Goal: Information Seeking & Learning: Learn about a topic

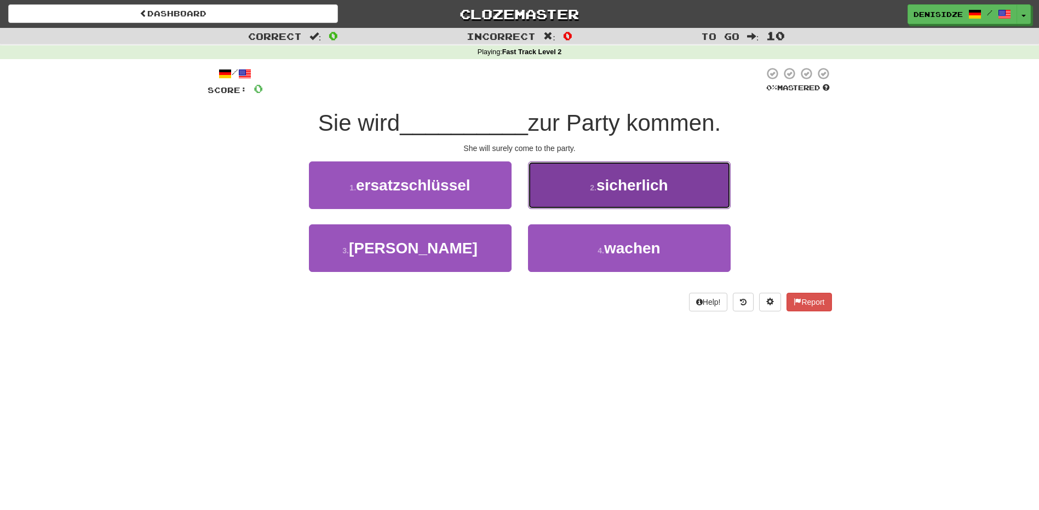
click at [647, 182] on span "sicherlich" at bounding box center [632, 185] width 72 height 17
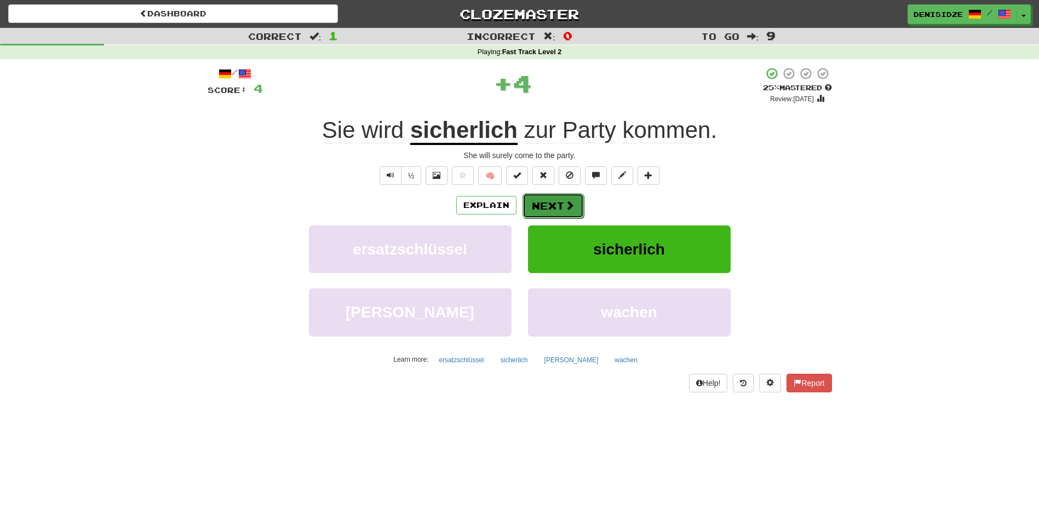
click at [549, 205] on button "Next" at bounding box center [552, 205] width 61 height 25
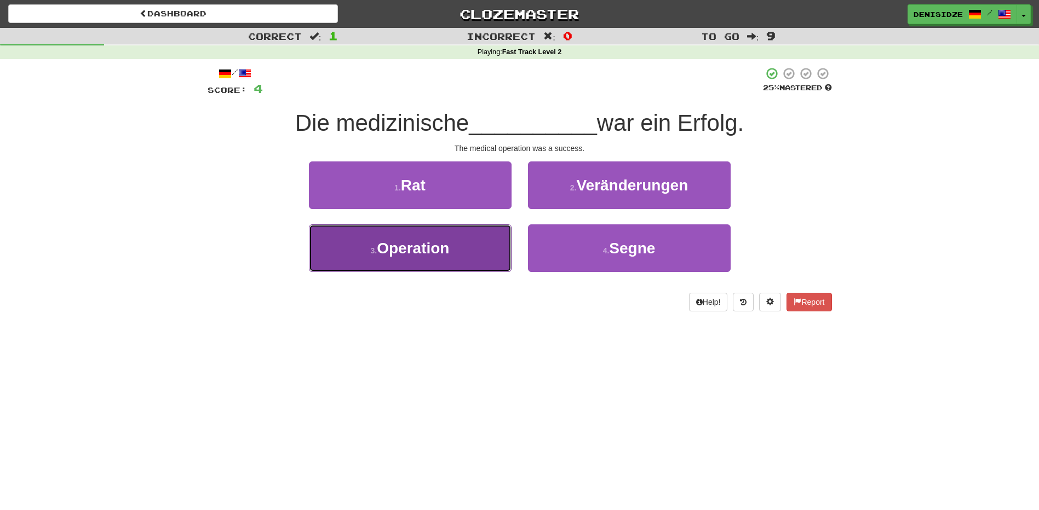
click at [469, 258] on button "3 . Operation" at bounding box center [410, 249] width 203 height 48
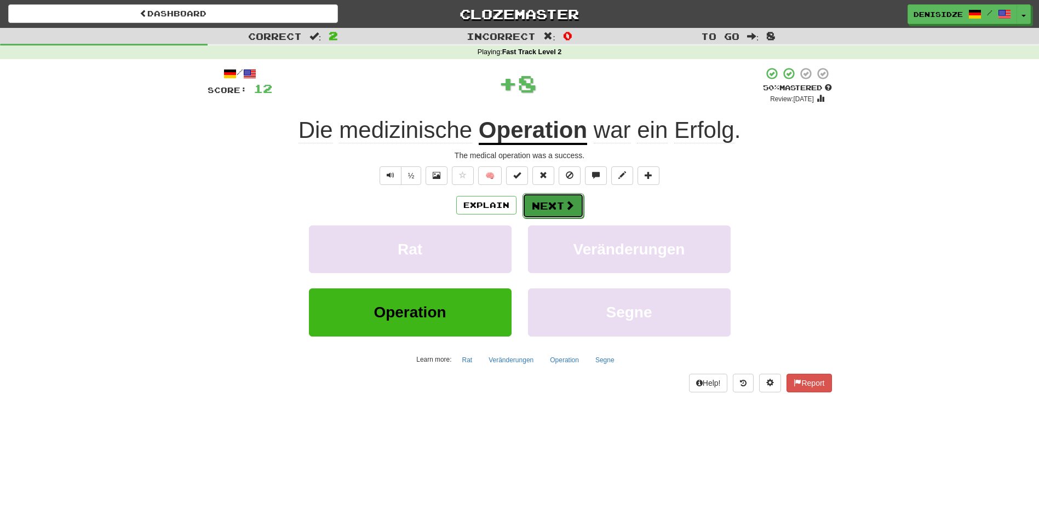
click at [548, 202] on button "Next" at bounding box center [552, 205] width 61 height 25
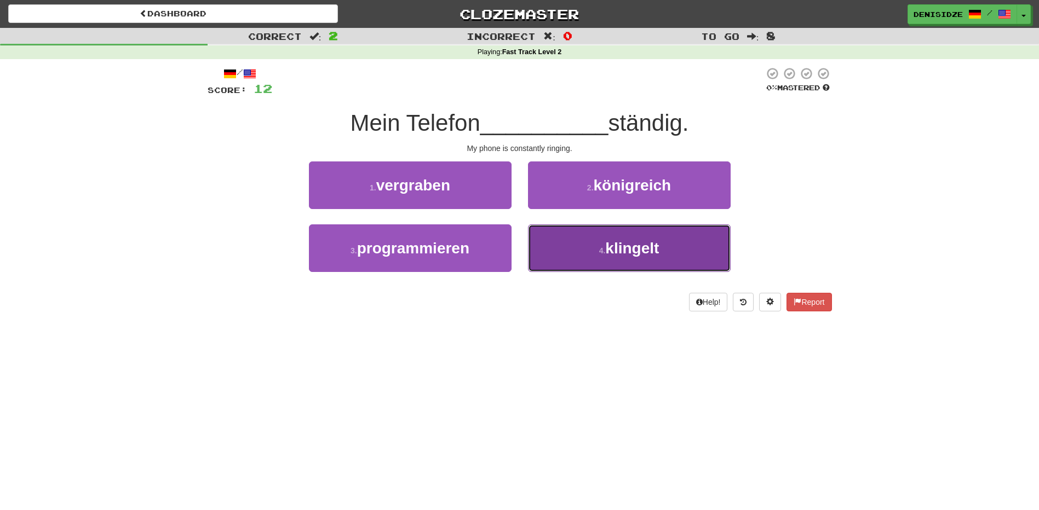
click at [689, 231] on button "4 . [GEOGRAPHIC_DATA]" at bounding box center [629, 249] width 203 height 48
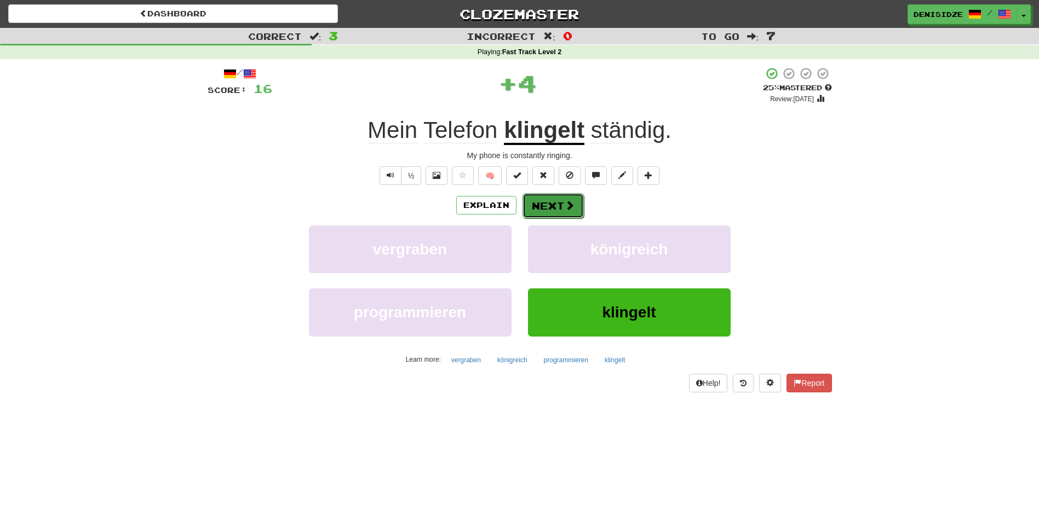
click at [571, 208] on span at bounding box center [570, 205] width 10 height 10
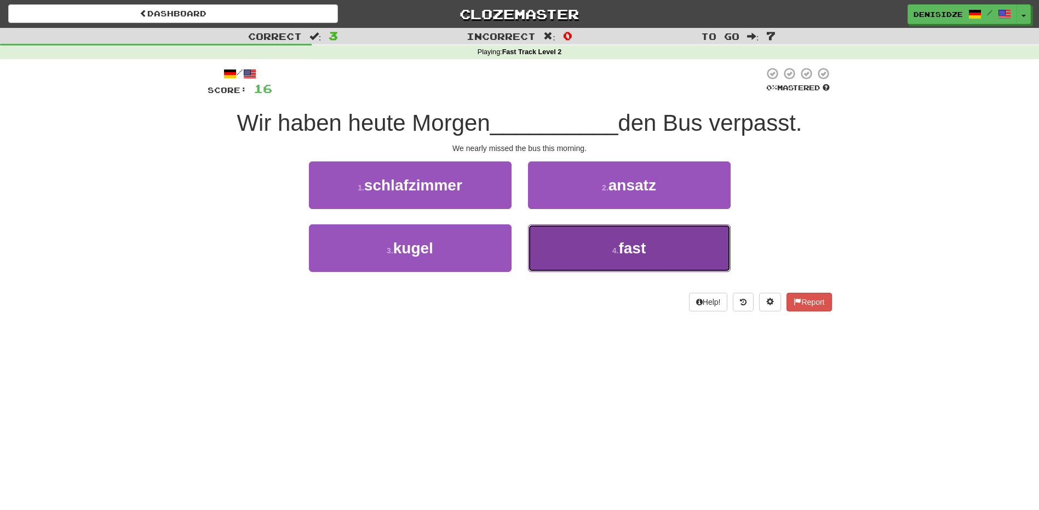
click at [648, 225] on button "4 . fast" at bounding box center [629, 249] width 203 height 48
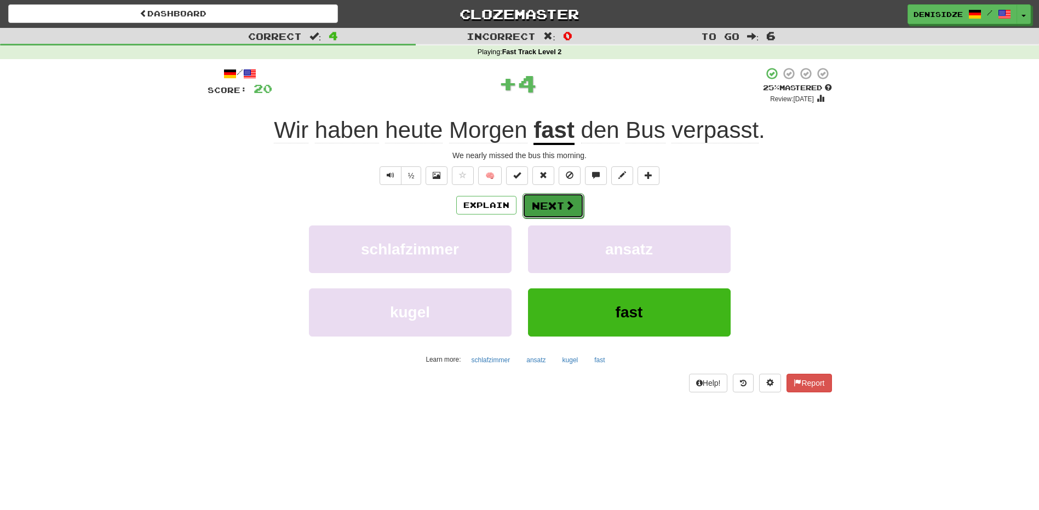
click at [556, 197] on button "Next" at bounding box center [552, 205] width 61 height 25
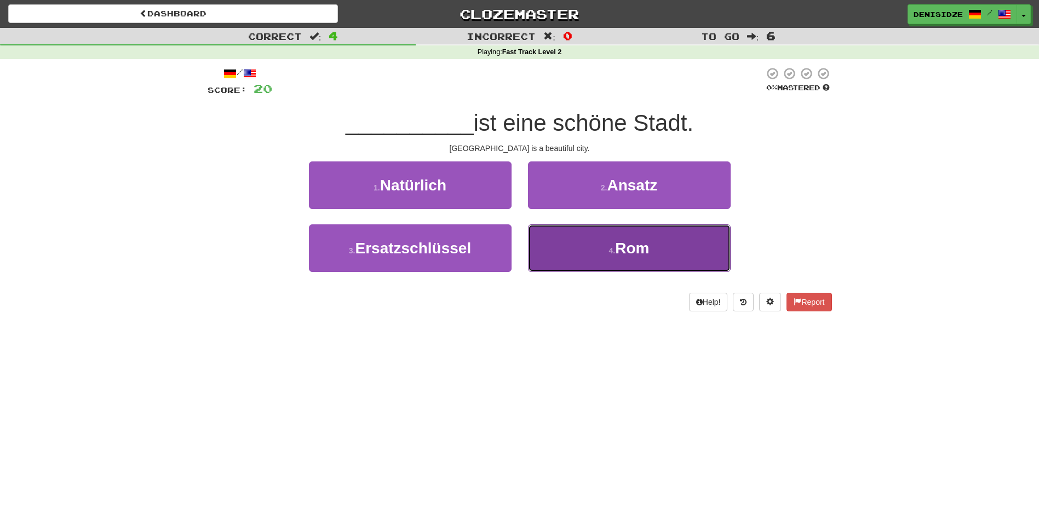
click at [677, 238] on button "4 . [GEOGRAPHIC_DATA]" at bounding box center [629, 249] width 203 height 48
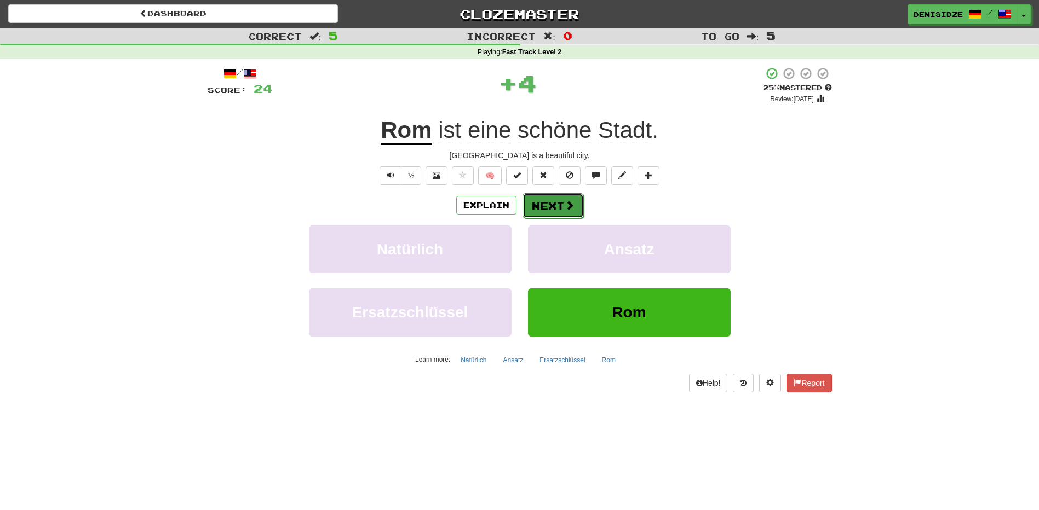
click at [567, 200] on span at bounding box center [570, 205] width 10 height 10
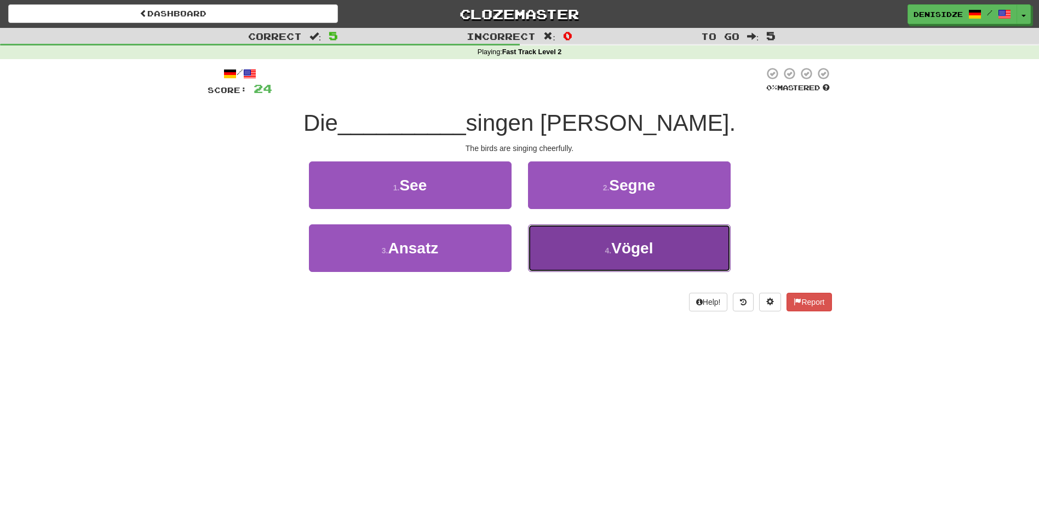
click at [691, 254] on button "4 . [PERSON_NAME]" at bounding box center [629, 249] width 203 height 48
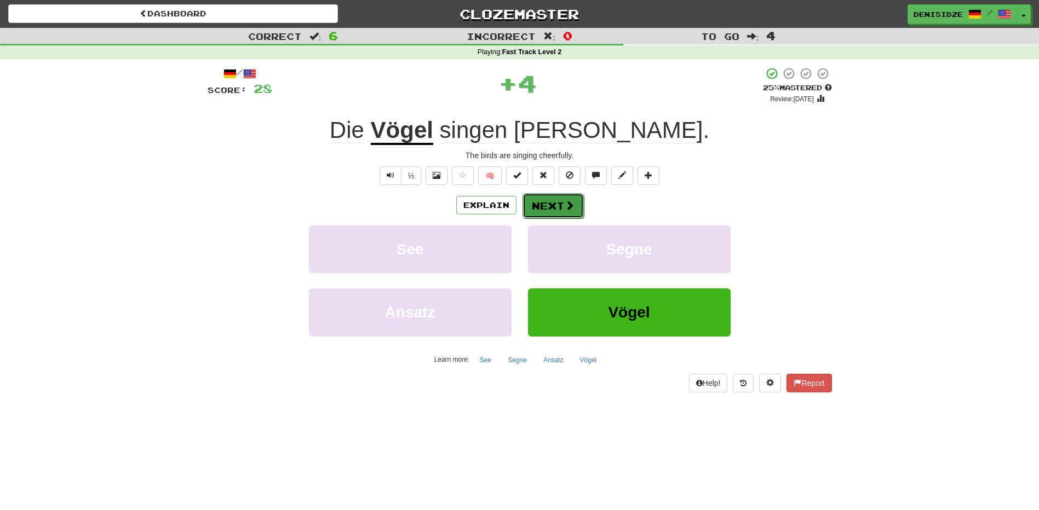
click at [567, 204] on span at bounding box center [570, 205] width 10 height 10
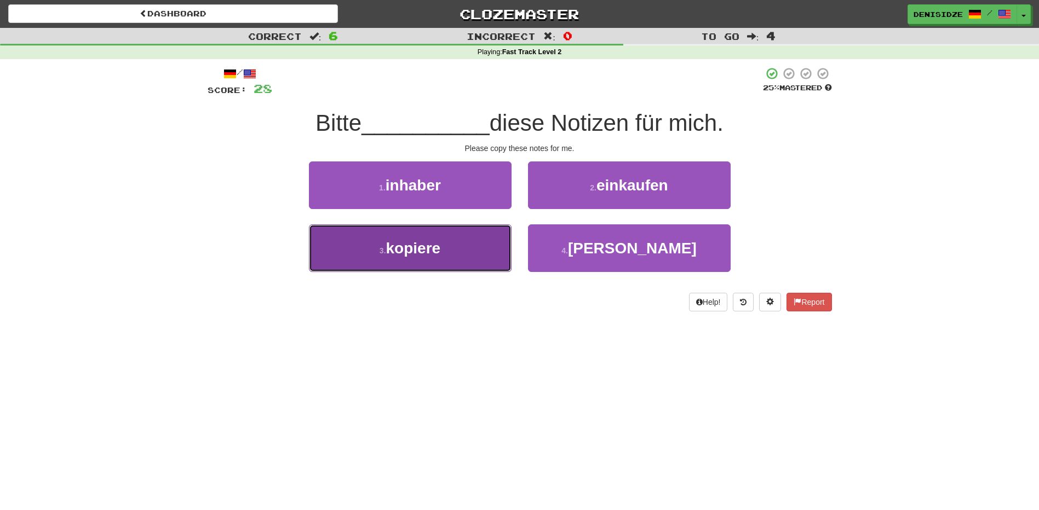
click at [448, 271] on button "3 . kopiere" at bounding box center [410, 249] width 203 height 48
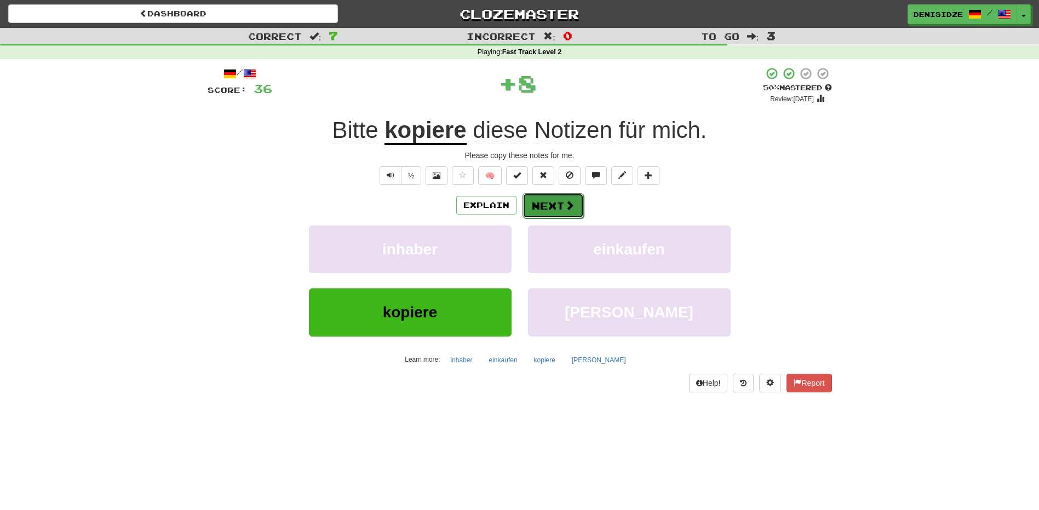
click at [549, 208] on button "Next" at bounding box center [552, 205] width 61 height 25
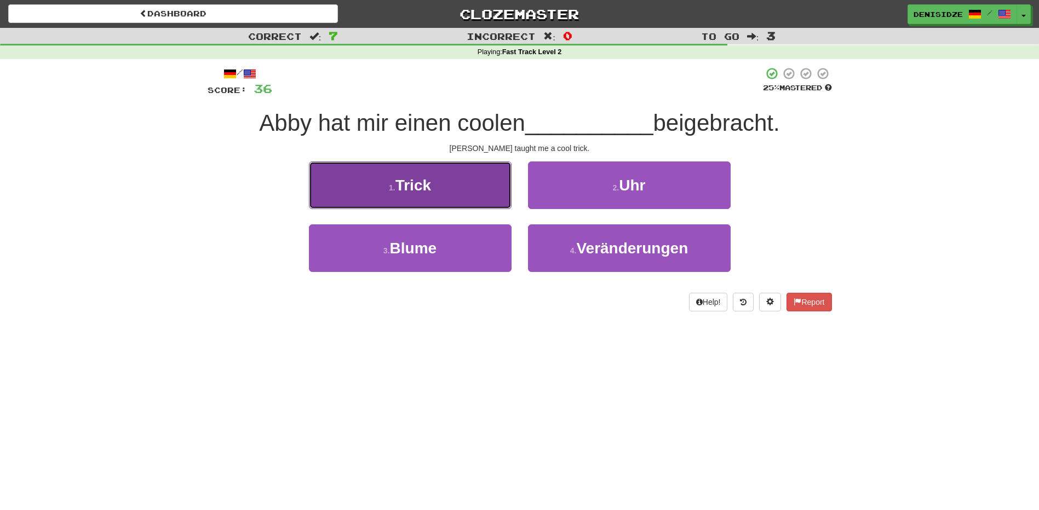
click at [457, 182] on button "1 . Trick" at bounding box center [410, 186] width 203 height 48
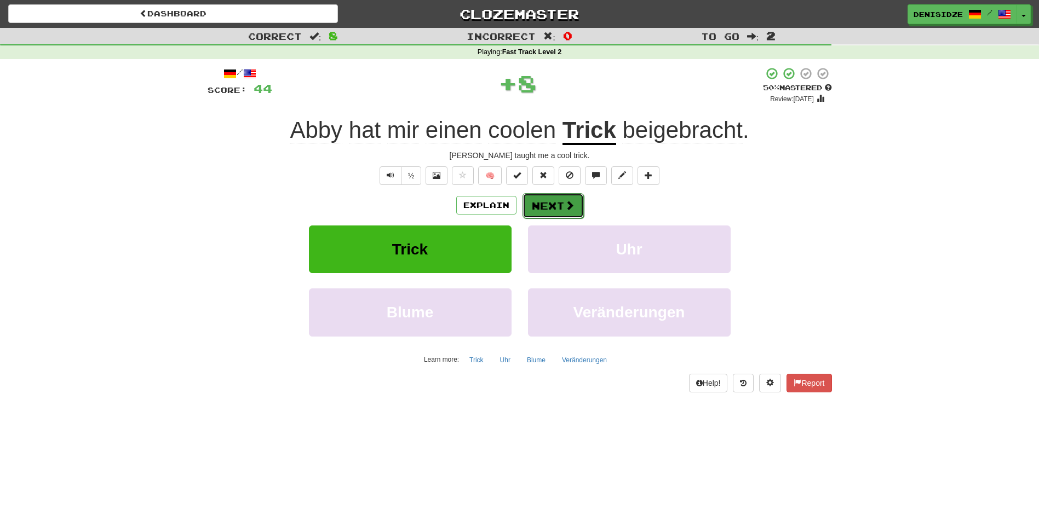
click at [581, 196] on button "Next" at bounding box center [552, 205] width 61 height 25
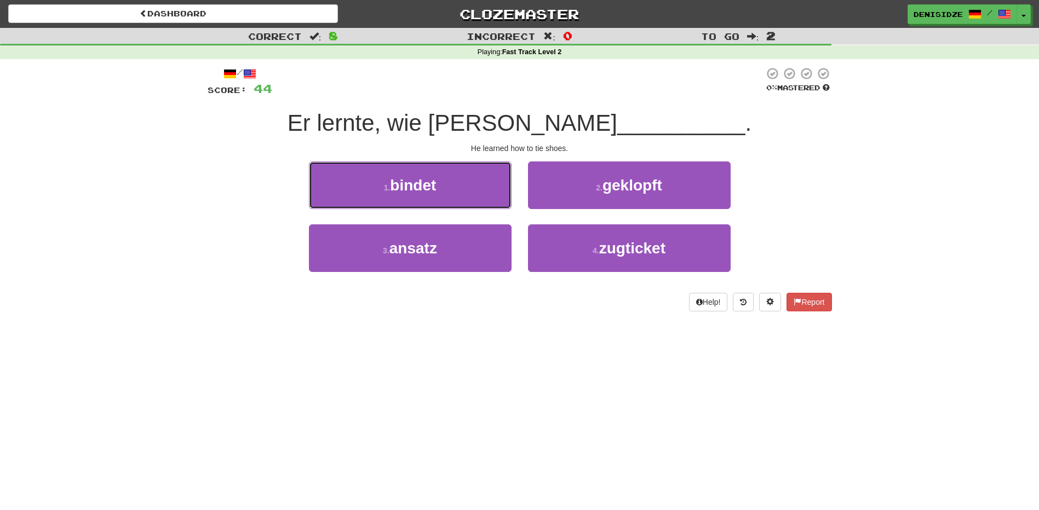
drag, startPoint x: 427, startPoint y: 192, endPoint x: 441, endPoint y: 187, distance: 15.3
click at [427, 192] on span "bindet" at bounding box center [413, 185] width 46 height 17
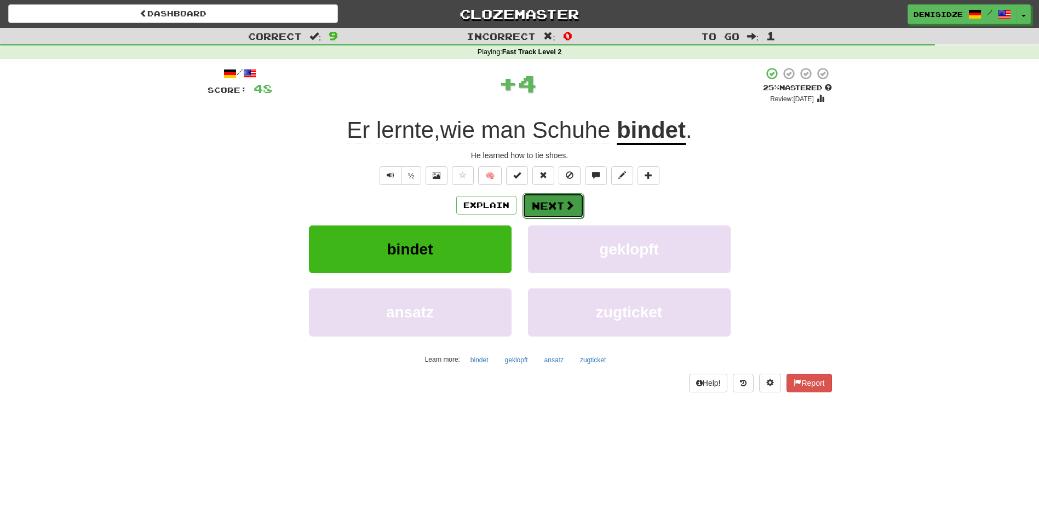
click at [550, 208] on button "Next" at bounding box center [552, 205] width 61 height 25
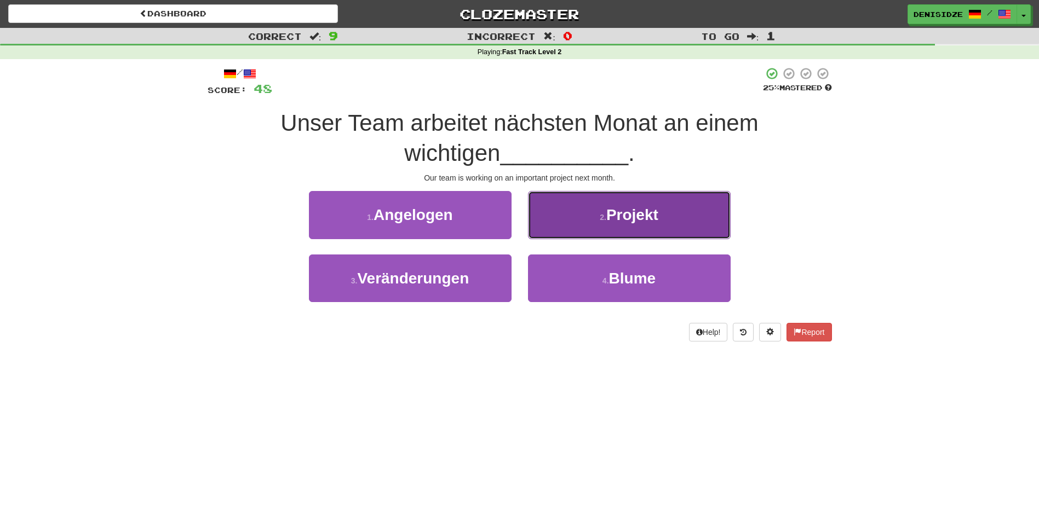
click at [618, 217] on span "Projekt" at bounding box center [632, 214] width 52 height 17
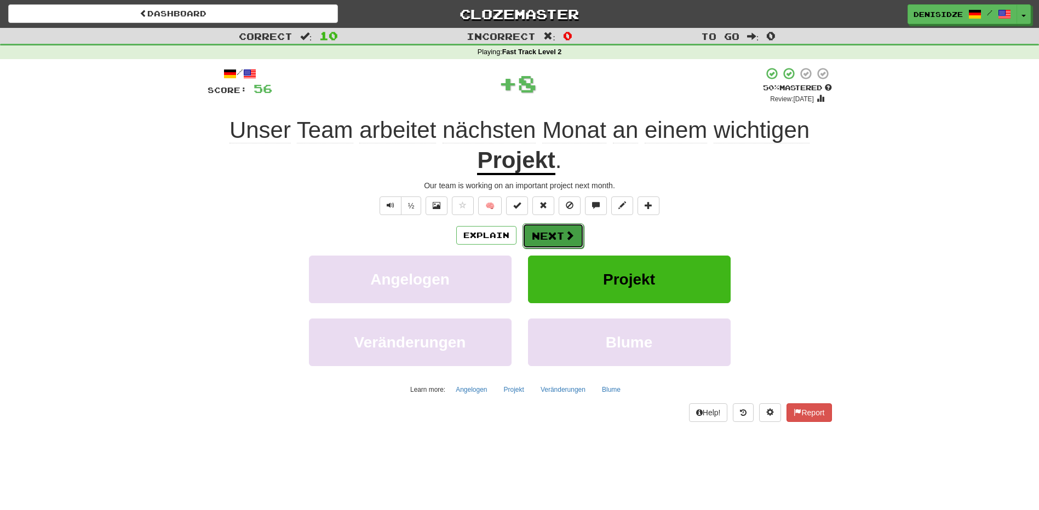
click at [561, 230] on button "Next" at bounding box center [552, 235] width 61 height 25
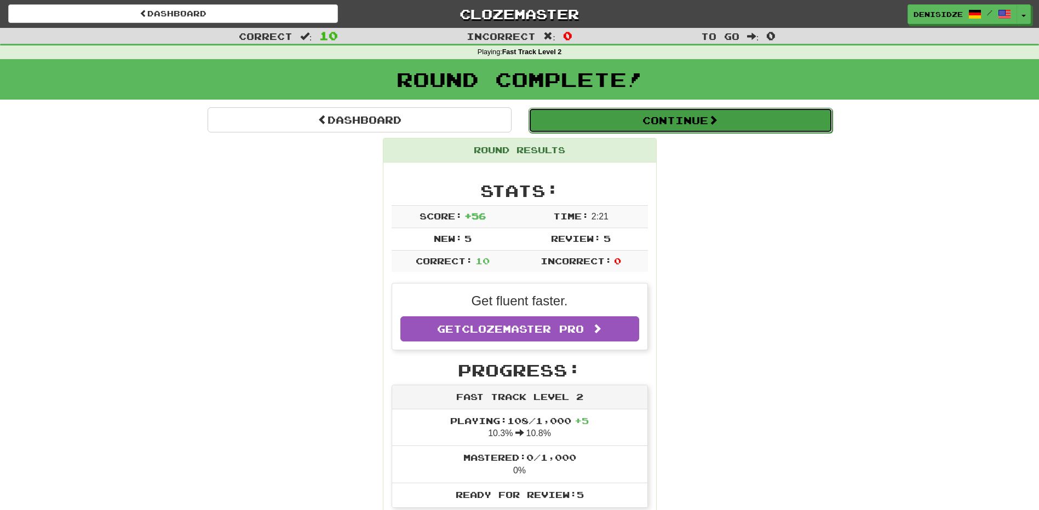
click at [745, 131] on button "Continue" at bounding box center [680, 120] width 304 height 25
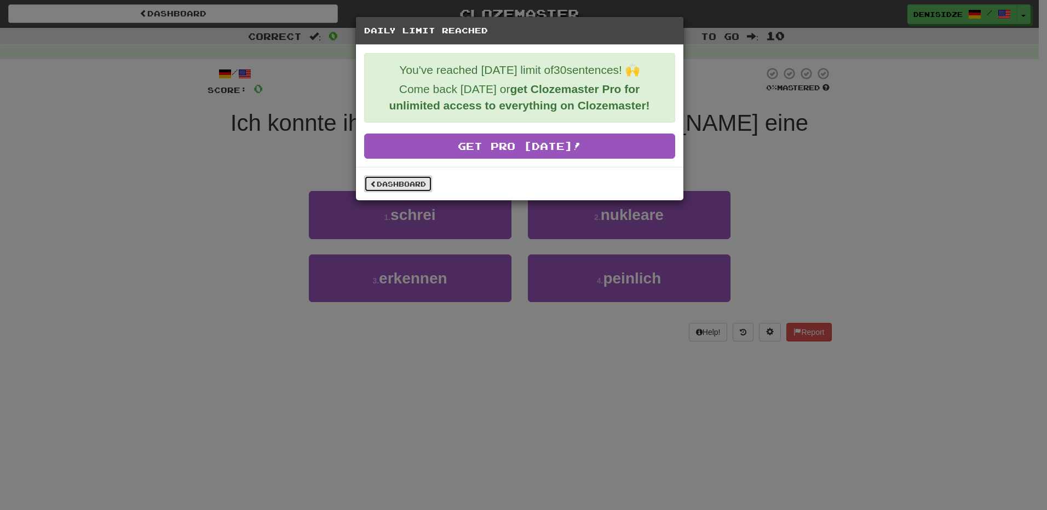
click at [406, 185] on link "Dashboard" at bounding box center [398, 184] width 68 height 16
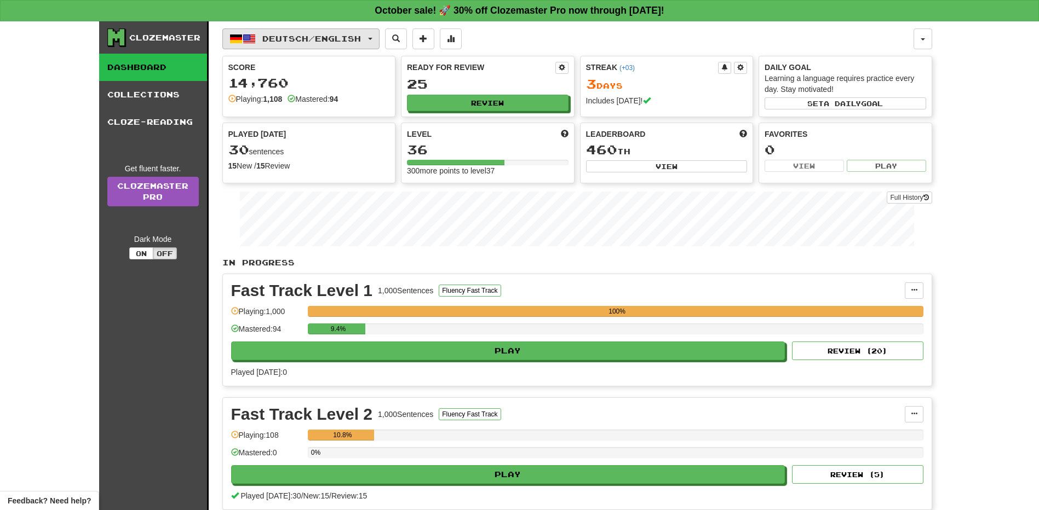
click at [323, 36] on span "Deutsch / English" at bounding box center [311, 38] width 99 height 9
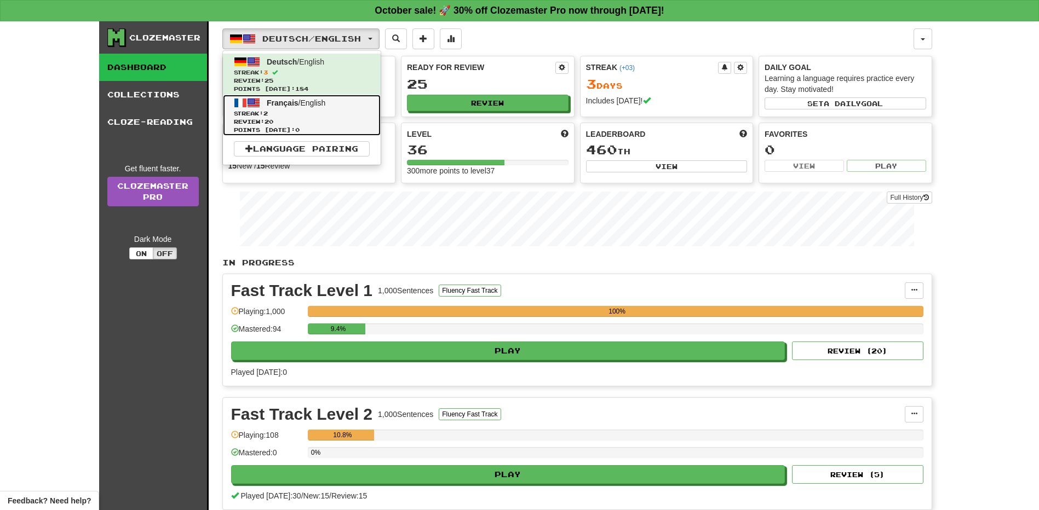
click at [291, 101] on span "Français" at bounding box center [283, 103] width 32 height 9
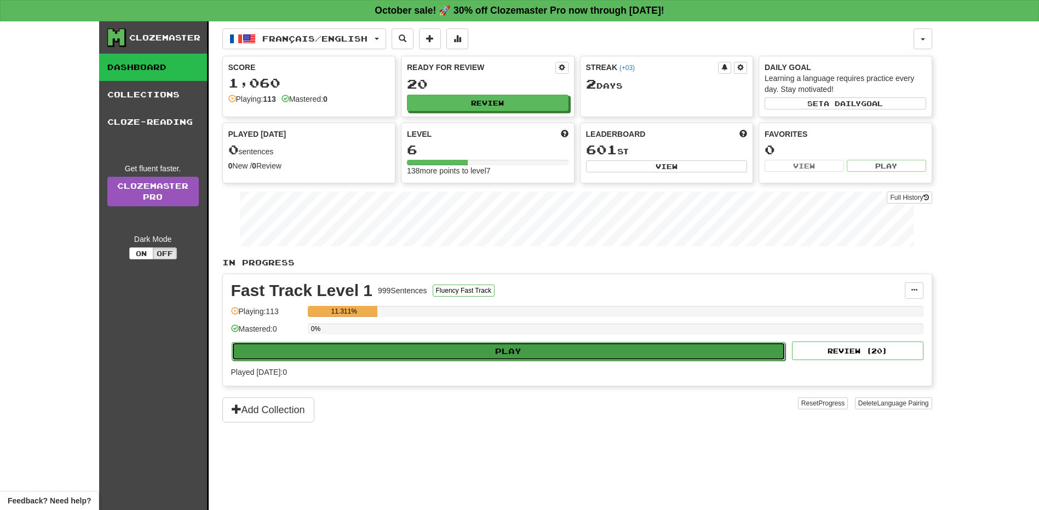
click at [519, 358] on button "Play" at bounding box center [509, 351] width 554 height 19
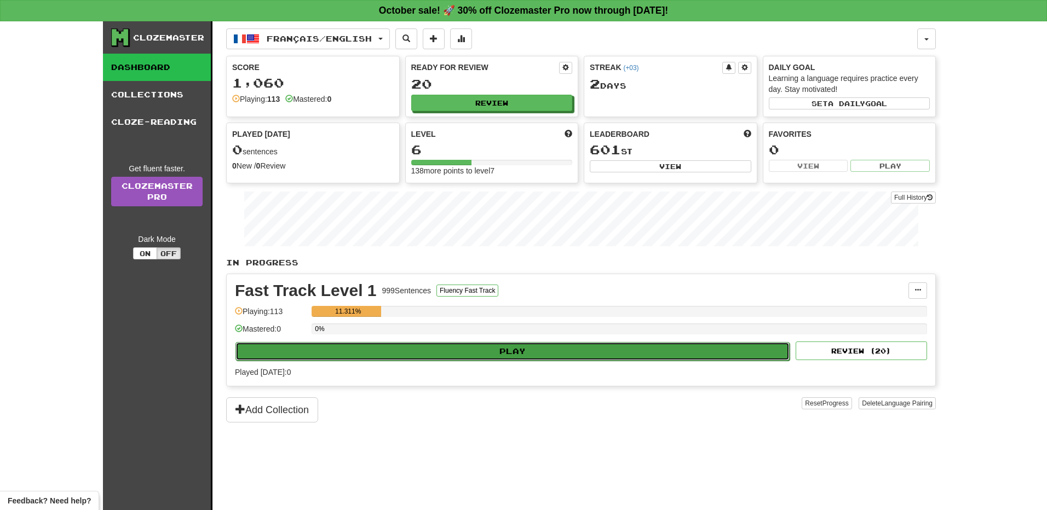
select select "**"
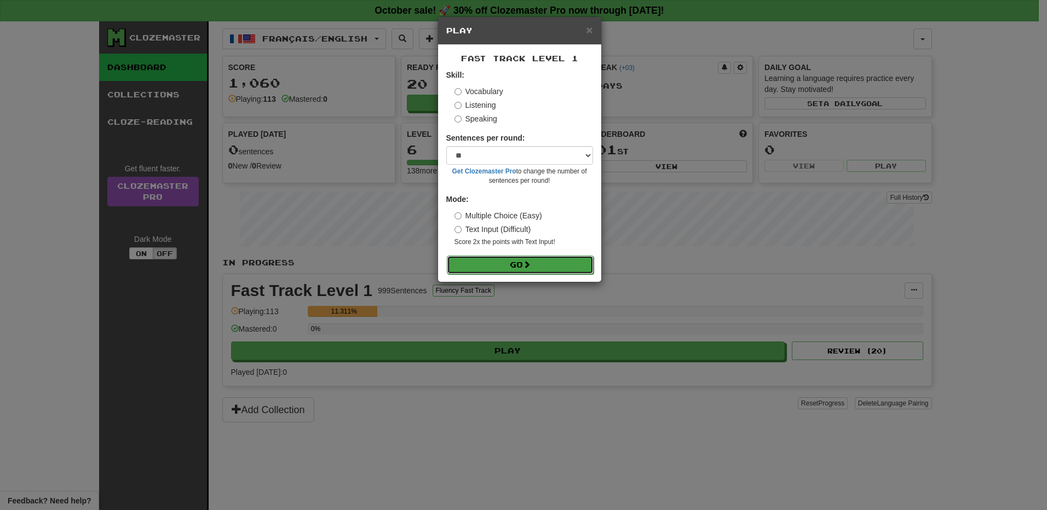
click at [570, 272] on button "Go" at bounding box center [520, 265] width 147 height 19
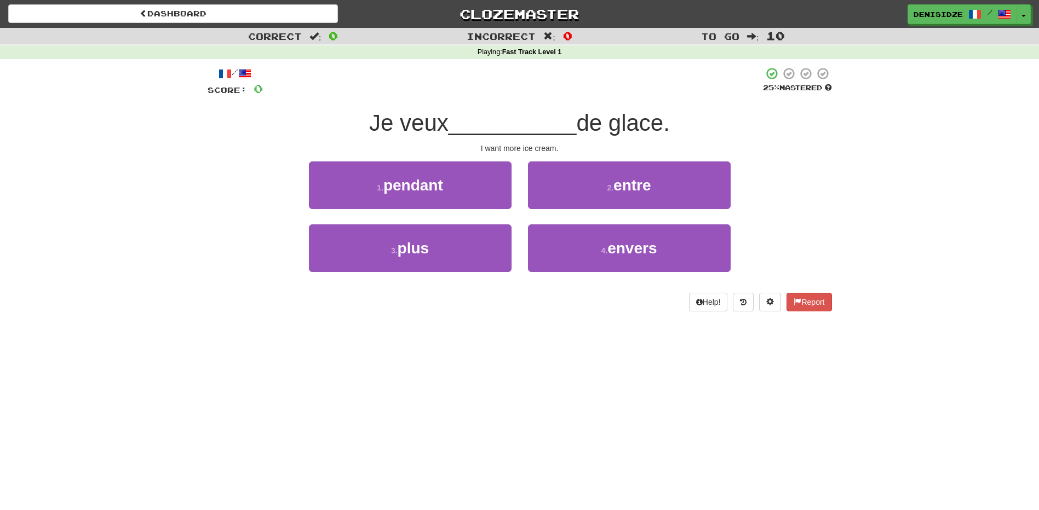
click at [442, 274] on div "3 . plus" at bounding box center [410, 256] width 219 height 63
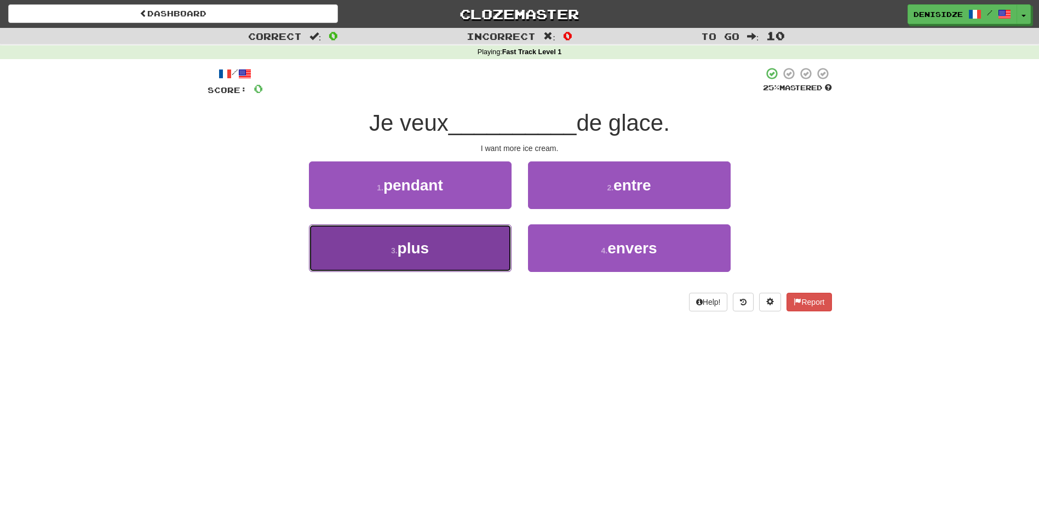
click at [441, 260] on button "3 . plus" at bounding box center [410, 249] width 203 height 48
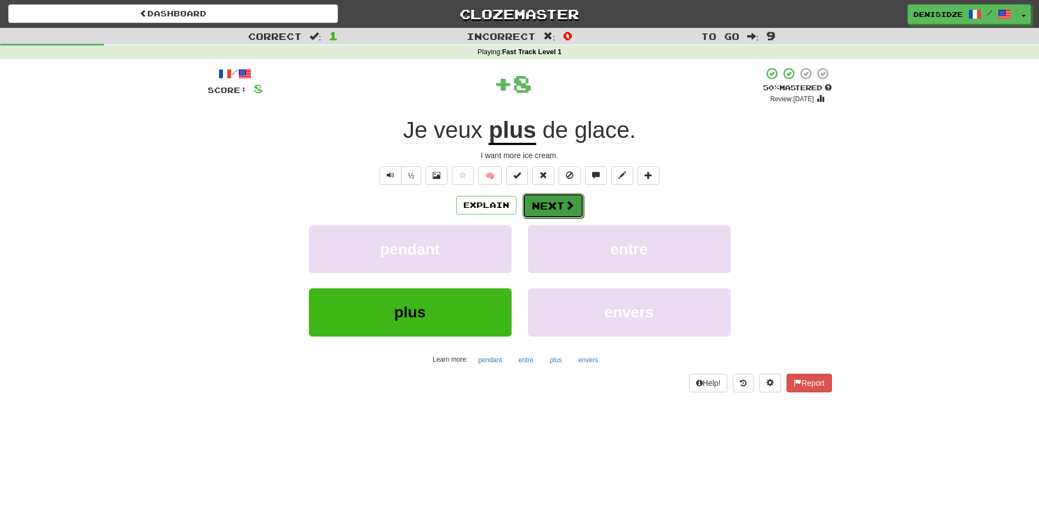
click at [551, 203] on button "Next" at bounding box center [552, 205] width 61 height 25
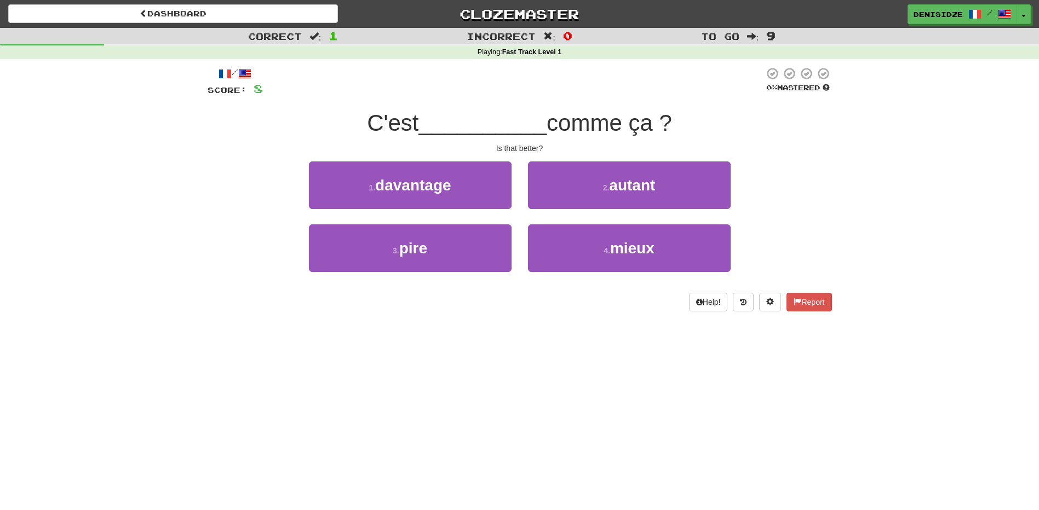
click at [588, 274] on div "4 . mieux" at bounding box center [629, 256] width 219 height 63
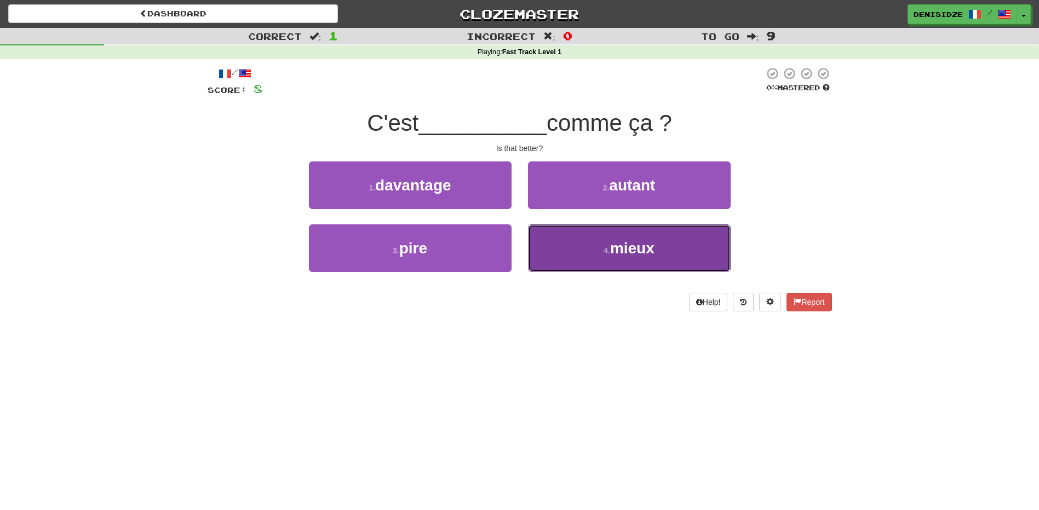
click at [583, 260] on button "4 . mieux" at bounding box center [629, 249] width 203 height 48
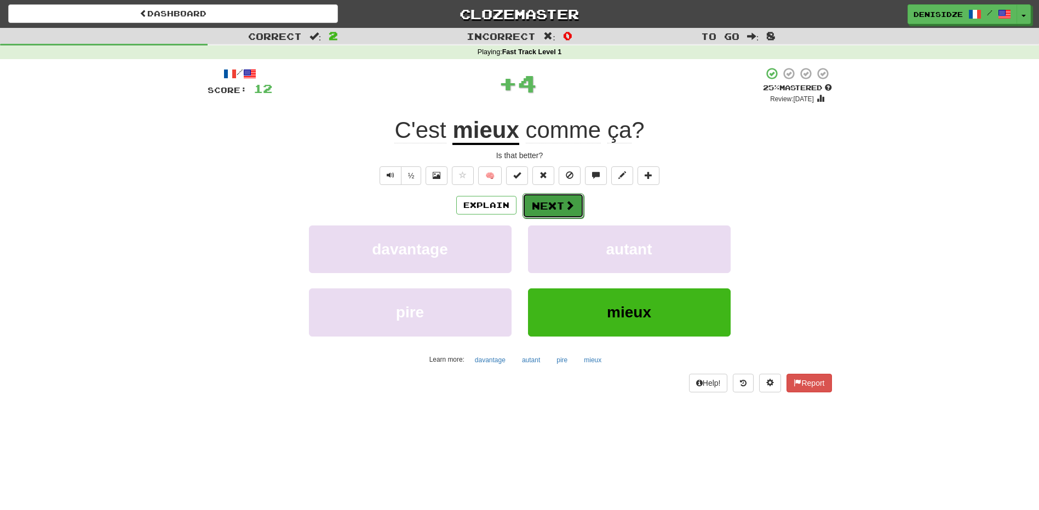
click at [553, 200] on button "Next" at bounding box center [552, 205] width 61 height 25
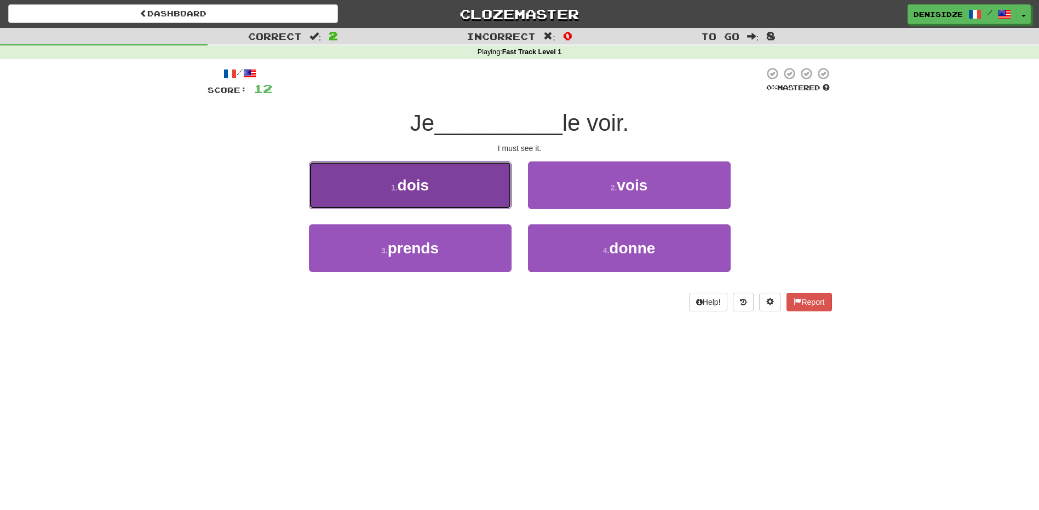
click at [485, 189] on button "1 . dois" at bounding box center [410, 186] width 203 height 48
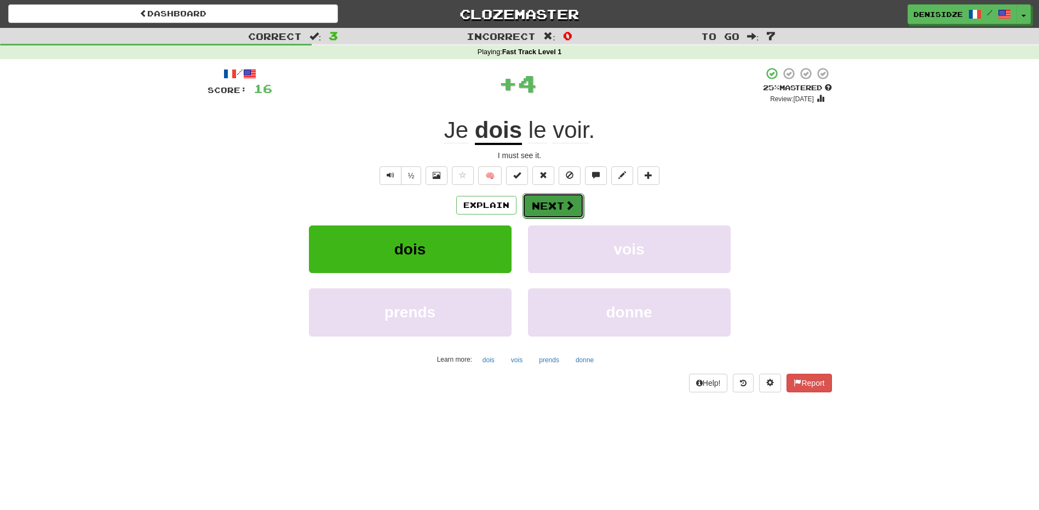
click at [549, 198] on button "Next" at bounding box center [552, 205] width 61 height 25
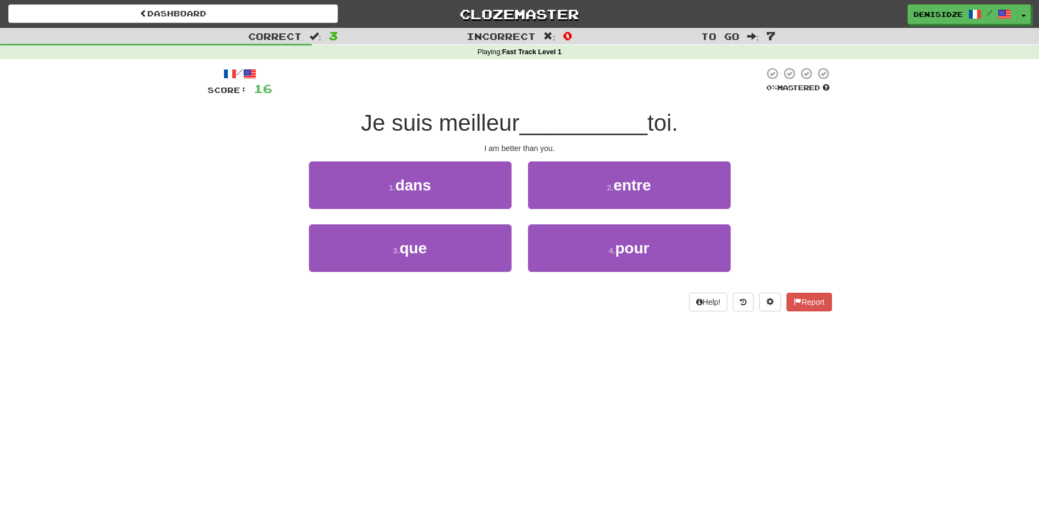
click at [423, 223] on div "1 . dans" at bounding box center [410, 193] width 219 height 63
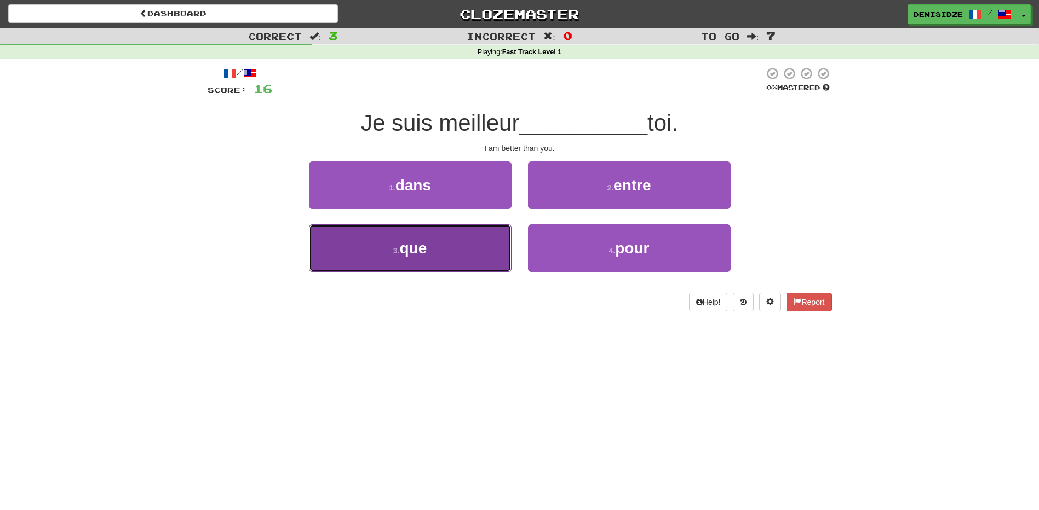
click at [434, 239] on button "3 . que" at bounding box center [410, 249] width 203 height 48
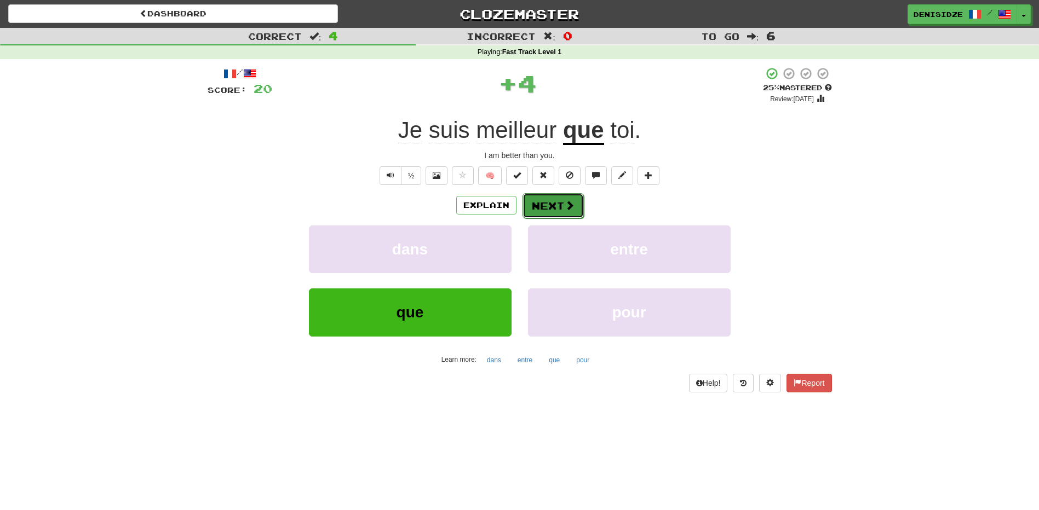
click at [562, 204] on button "Next" at bounding box center [552, 205] width 61 height 25
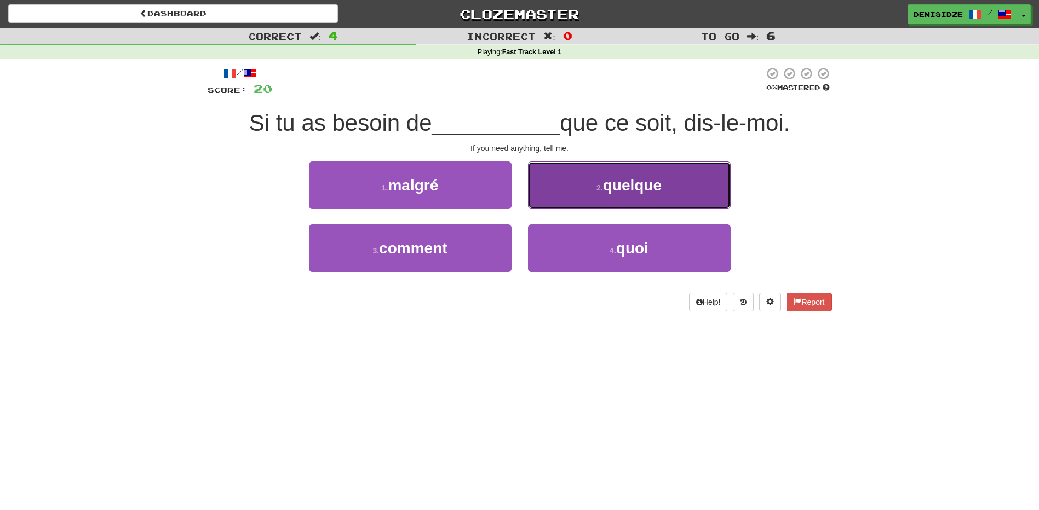
click at [702, 180] on button "2 . quelque" at bounding box center [629, 186] width 203 height 48
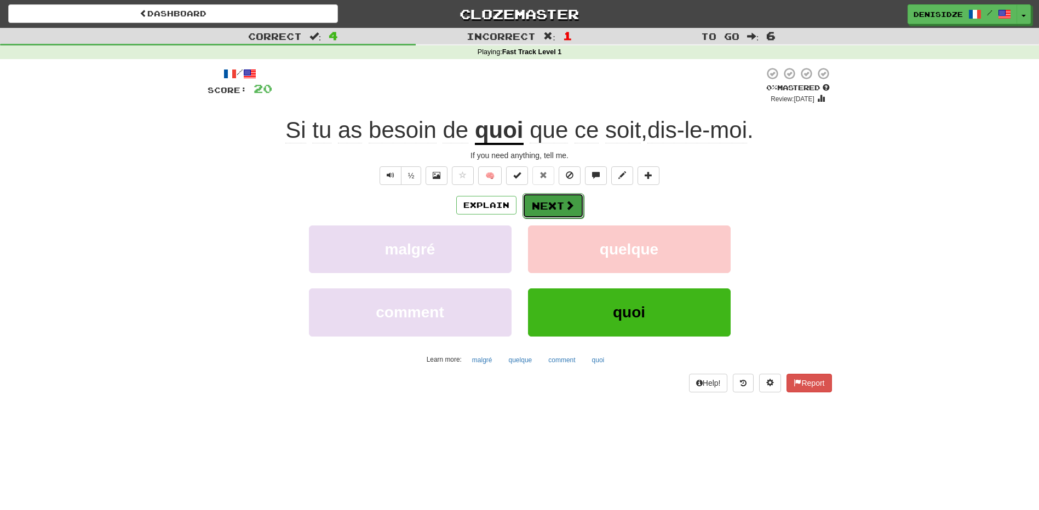
click at [574, 195] on button "Next" at bounding box center [552, 205] width 61 height 25
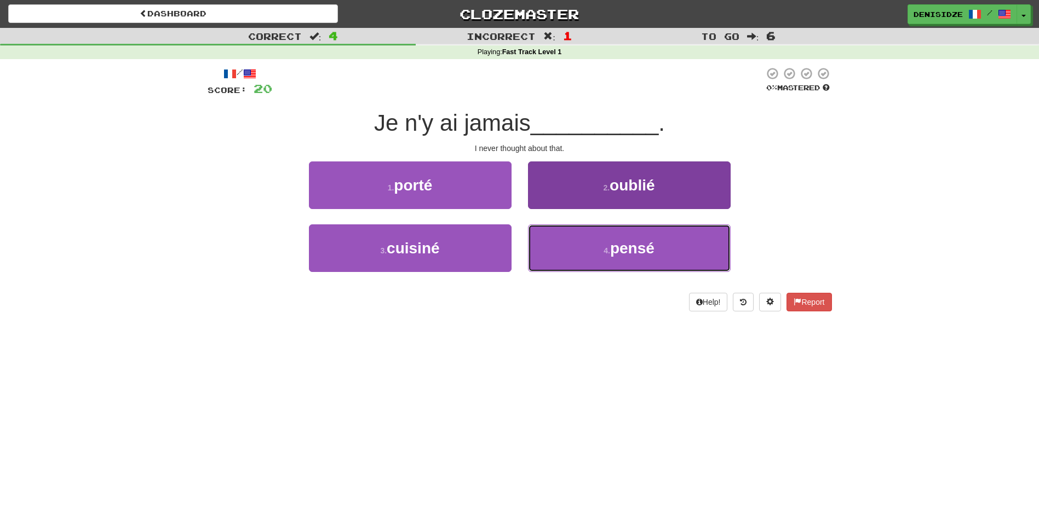
click at [667, 243] on button "4 . pensé" at bounding box center [629, 249] width 203 height 48
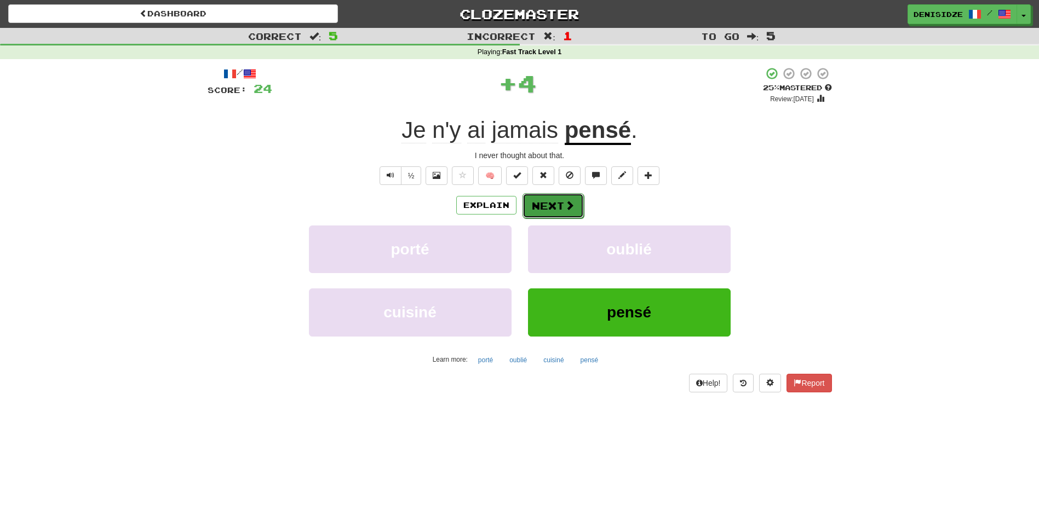
click at [571, 206] on span at bounding box center [570, 205] width 10 height 10
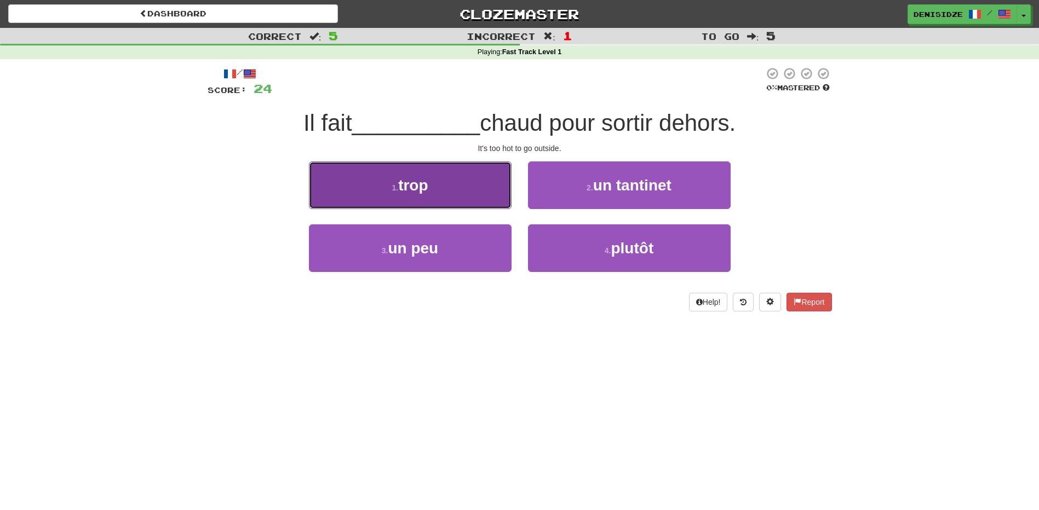
click at [480, 206] on button "1 . trop" at bounding box center [410, 186] width 203 height 48
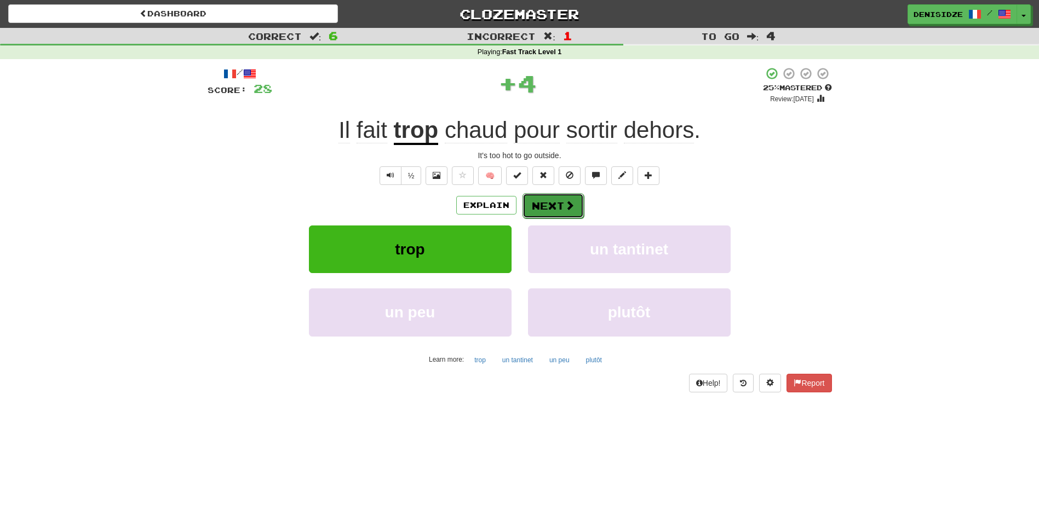
click at [534, 204] on button "Next" at bounding box center [552, 205] width 61 height 25
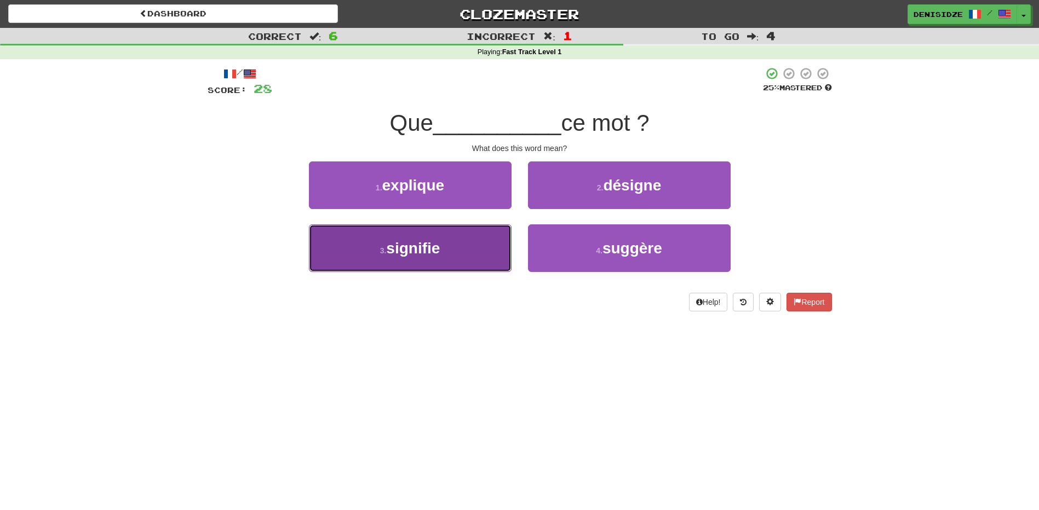
click at [447, 249] on button "3 . signifie" at bounding box center [410, 249] width 203 height 48
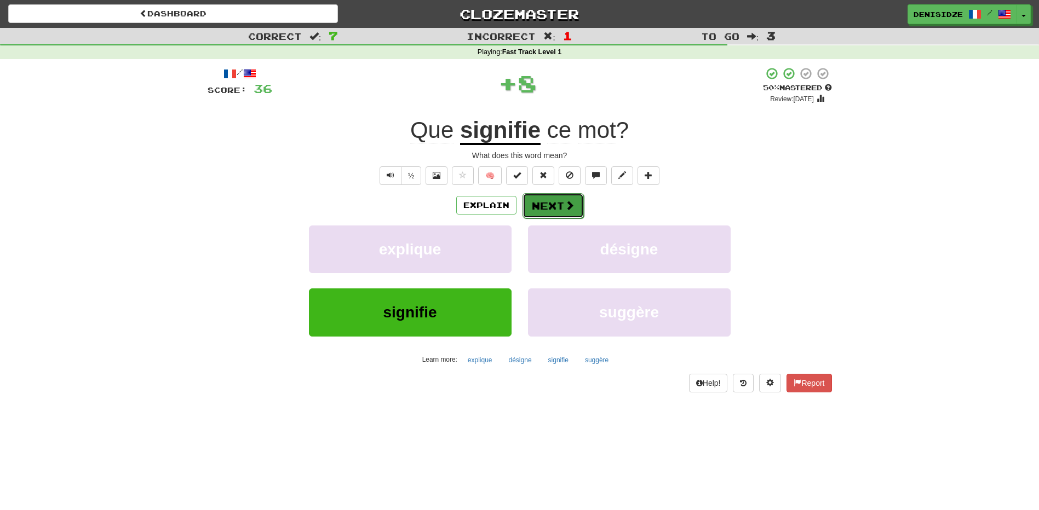
click at [581, 200] on button "Next" at bounding box center [552, 205] width 61 height 25
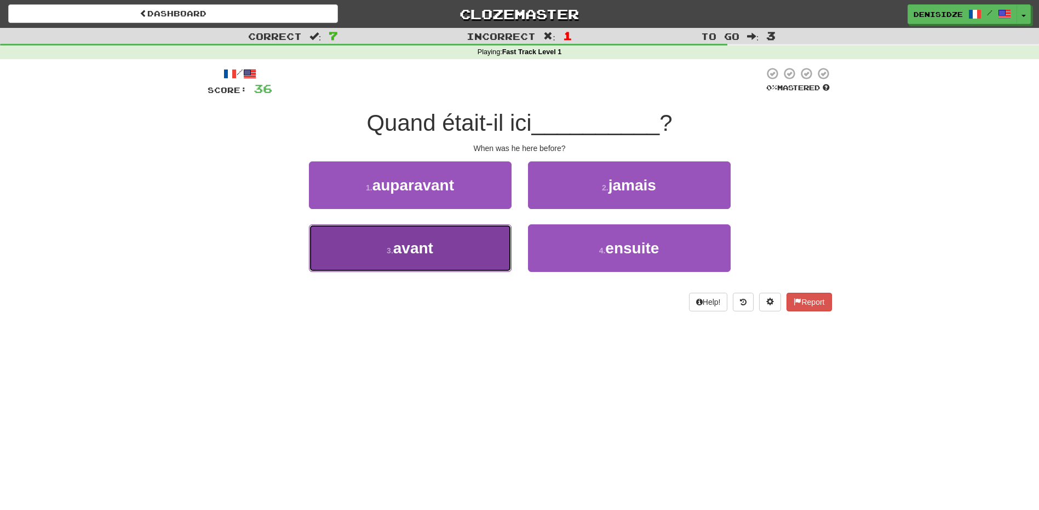
click at [442, 268] on button "3 . avant" at bounding box center [410, 249] width 203 height 48
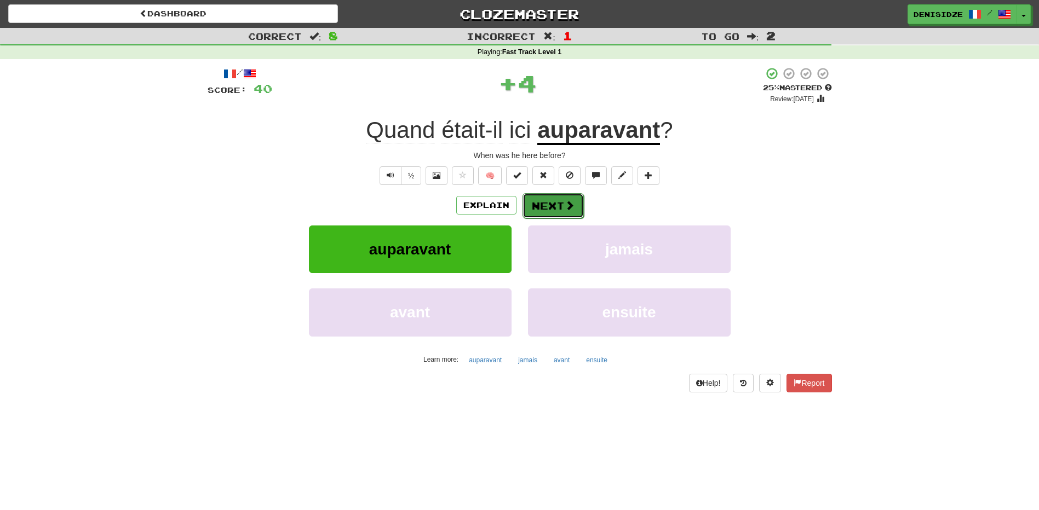
click at [565, 208] on span at bounding box center [570, 205] width 10 height 10
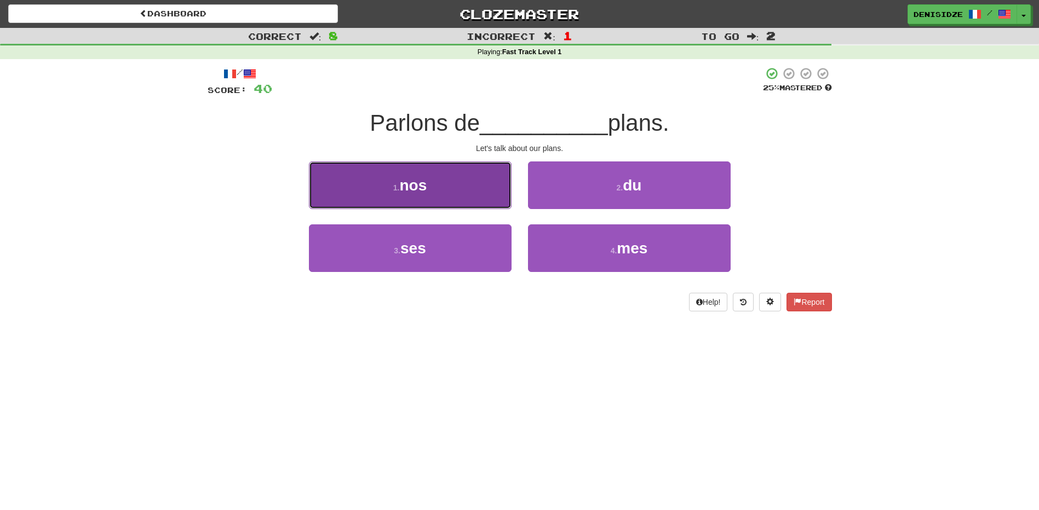
click at [484, 189] on button "1 . nos" at bounding box center [410, 186] width 203 height 48
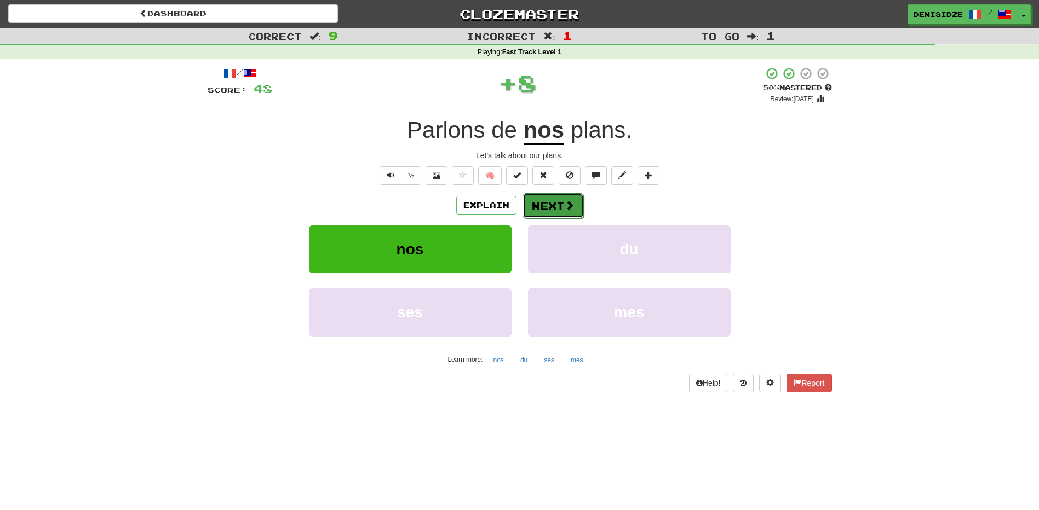
click at [566, 206] on span at bounding box center [570, 205] width 10 height 10
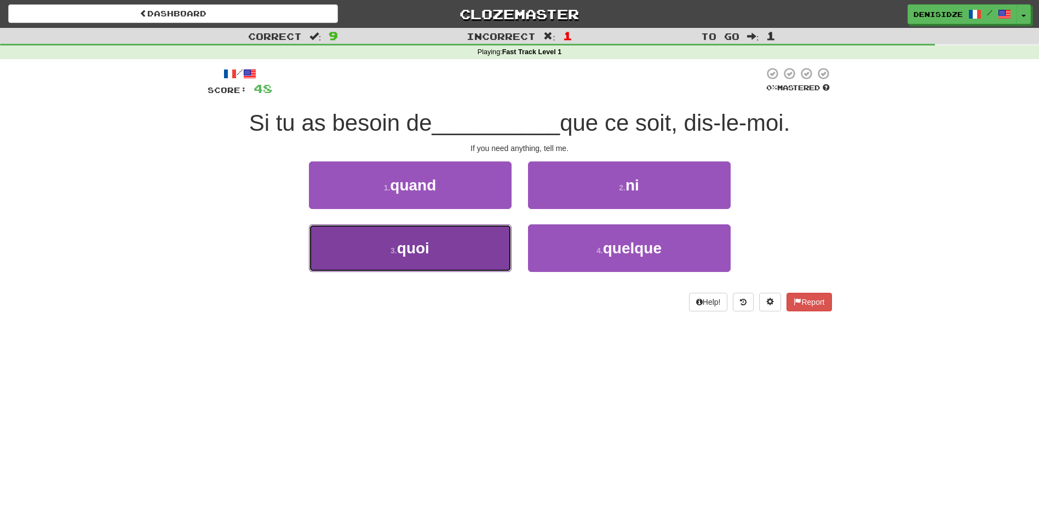
click at [459, 238] on button "3 . quoi" at bounding box center [410, 249] width 203 height 48
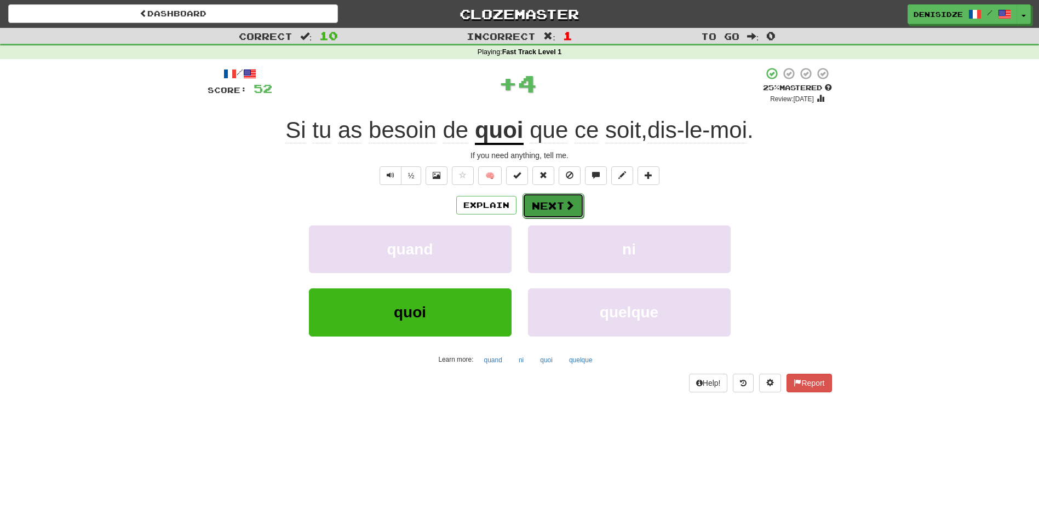
click at [556, 207] on button "Next" at bounding box center [552, 205] width 61 height 25
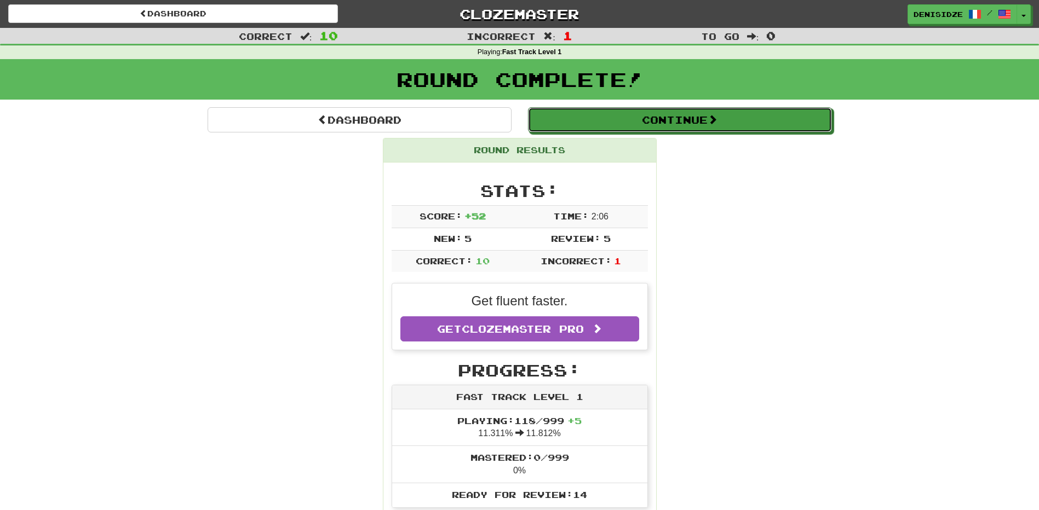
click at [700, 123] on button "Continue" at bounding box center [680, 119] width 304 height 25
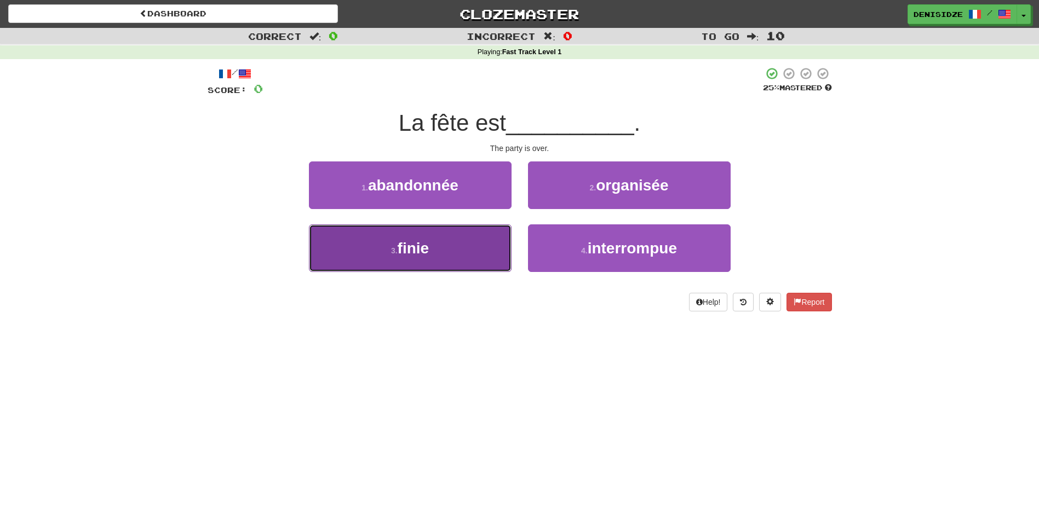
click at [448, 240] on button "3 . finie" at bounding box center [410, 249] width 203 height 48
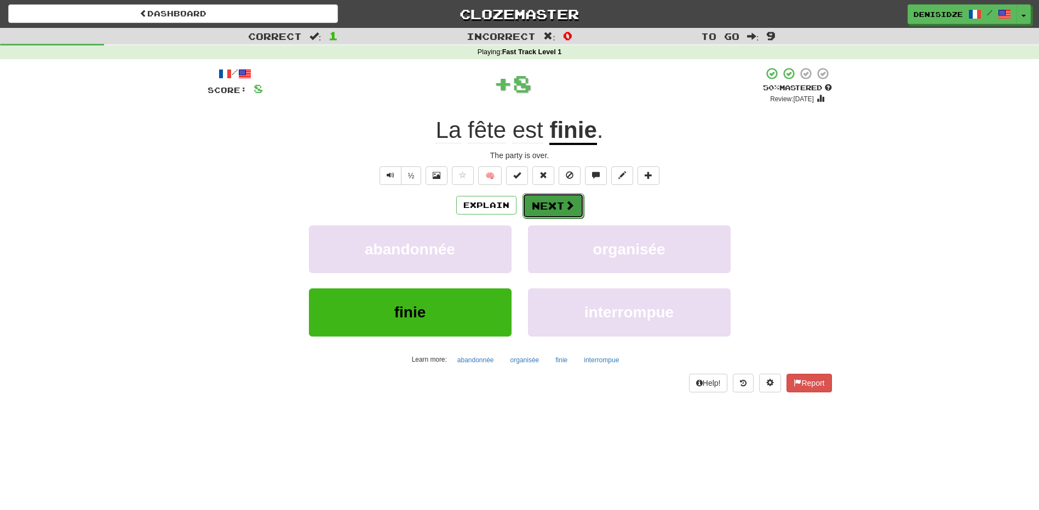
click at [561, 205] on button "Next" at bounding box center [552, 205] width 61 height 25
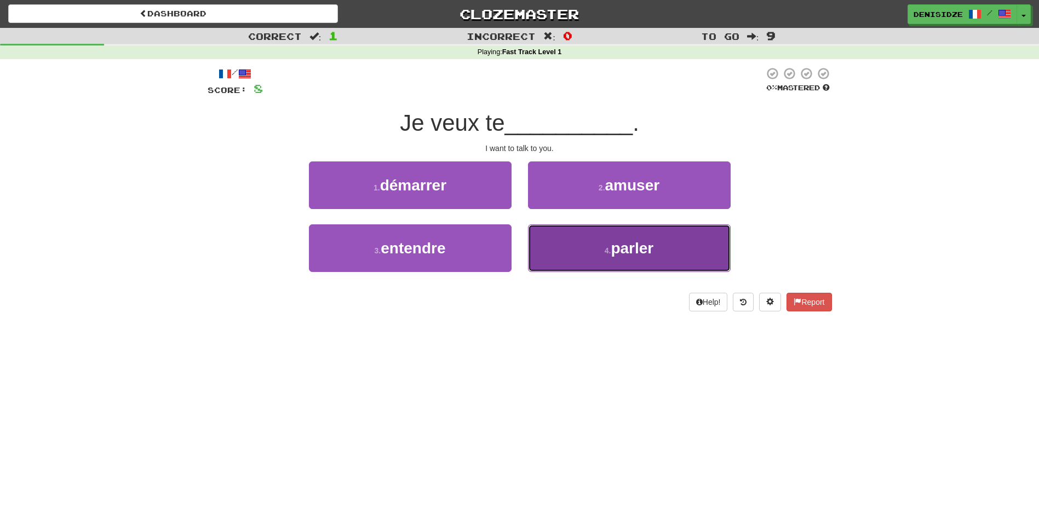
drag, startPoint x: 667, startPoint y: 245, endPoint x: 619, endPoint y: 224, distance: 52.5
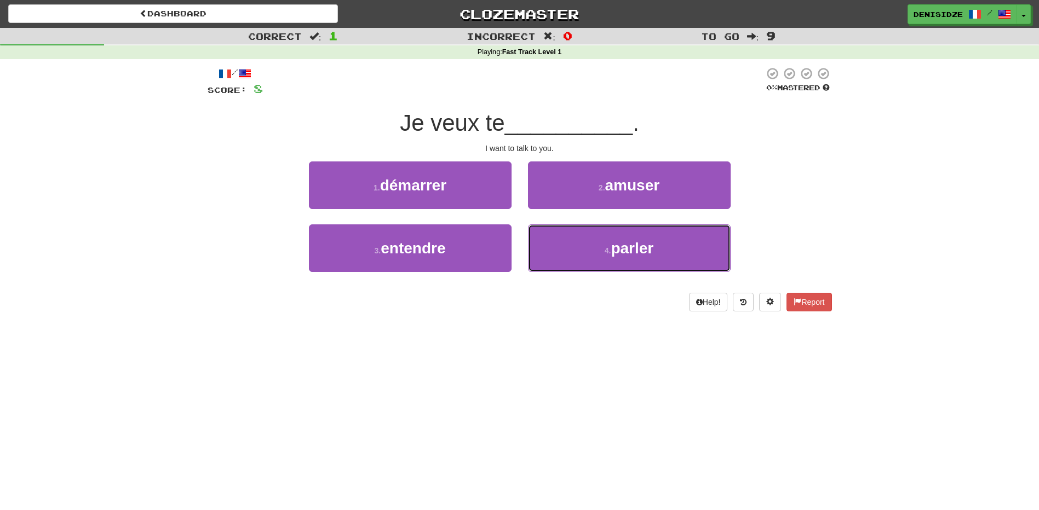
click at [666, 245] on button "4 . parler" at bounding box center [629, 249] width 203 height 48
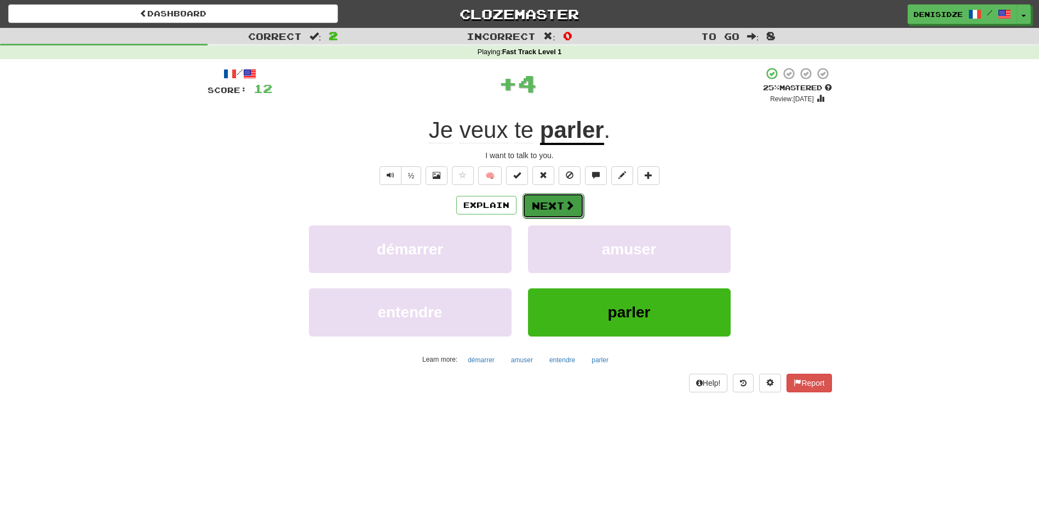
click at [559, 204] on button "Next" at bounding box center [552, 205] width 61 height 25
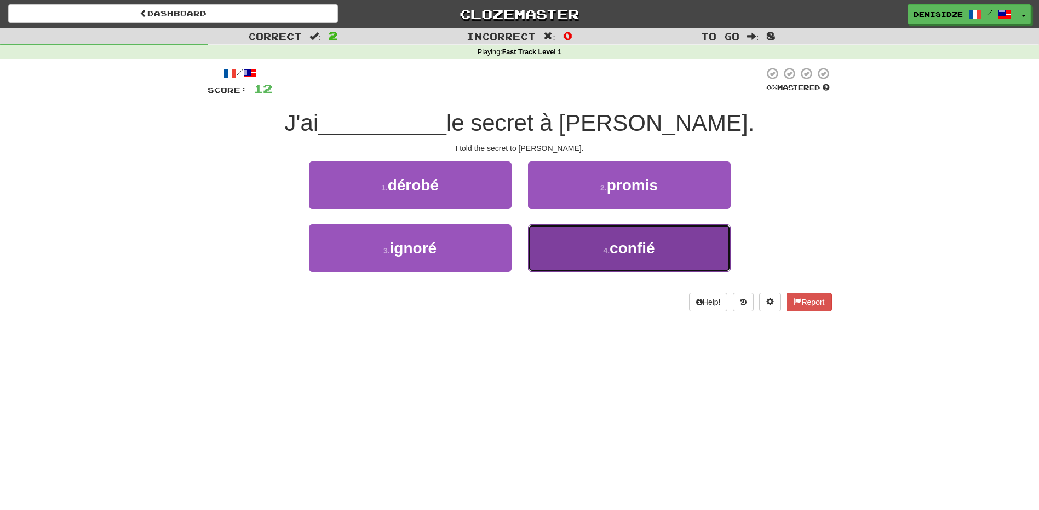
click at [642, 247] on span "confié" at bounding box center [631, 248] width 45 height 17
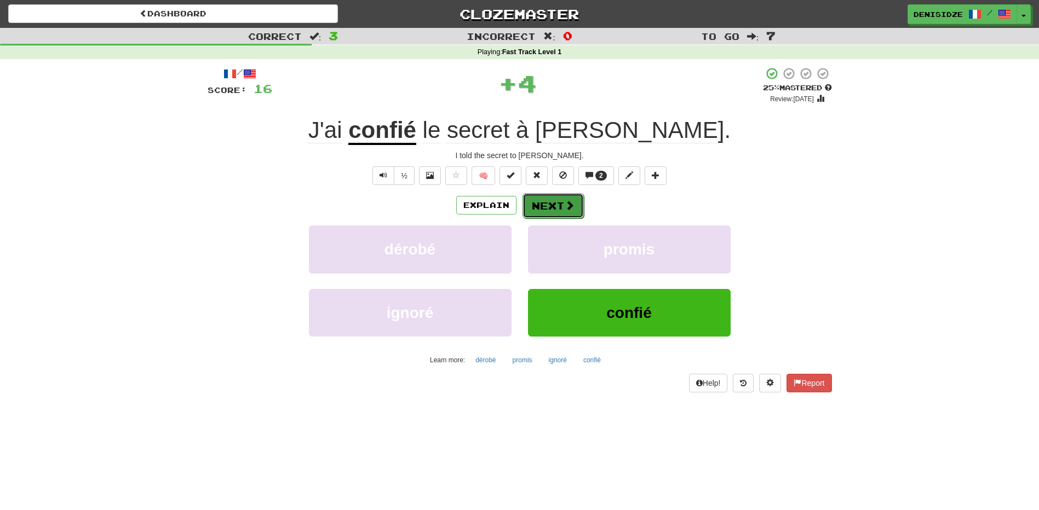
click at [569, 202] on span at bounding box center [570, 205] width 10 height 10
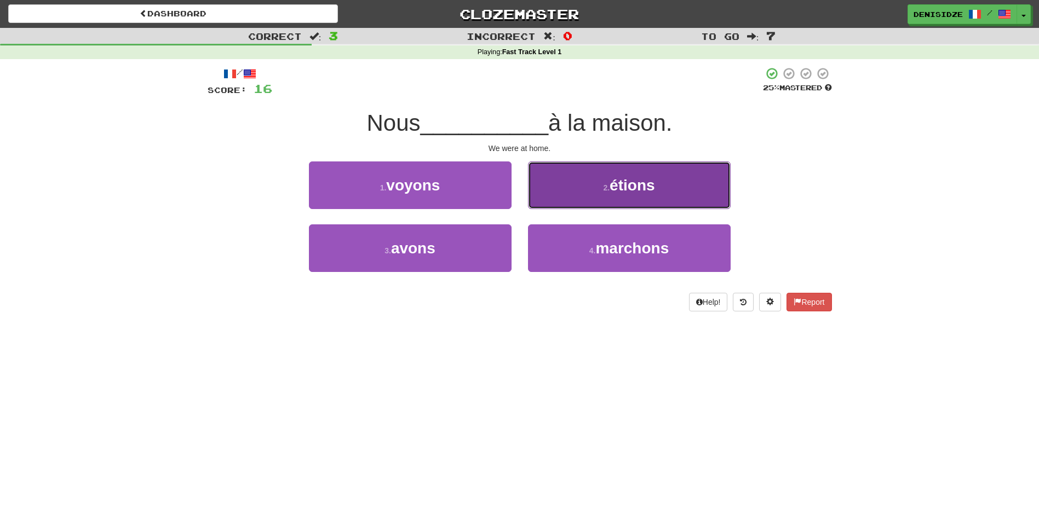
click at [675, 197] on button "2 . étions" at bounding box center [629, 186] width 203 height 48
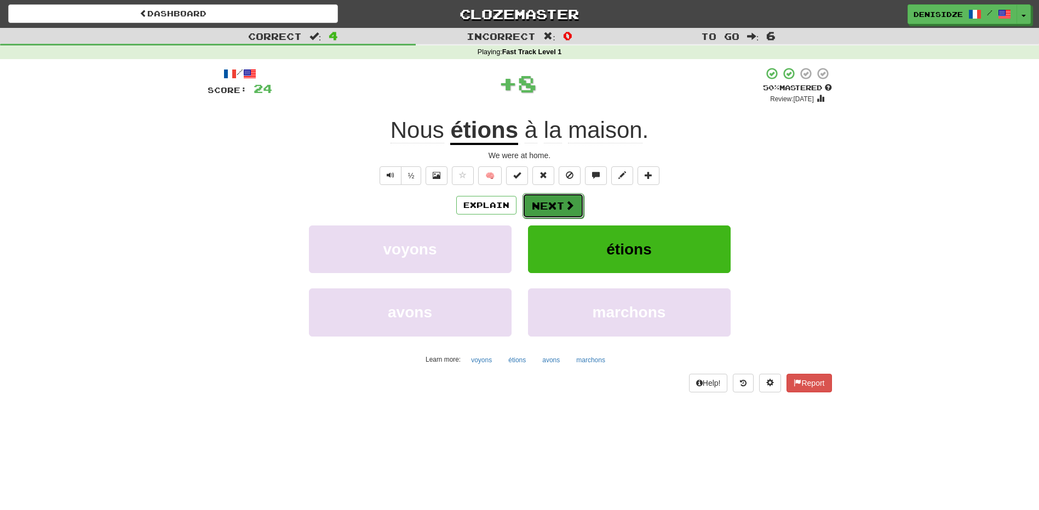
click at [557, 202] on button "Next" at bounding box center [552, 205] width 61 height 25
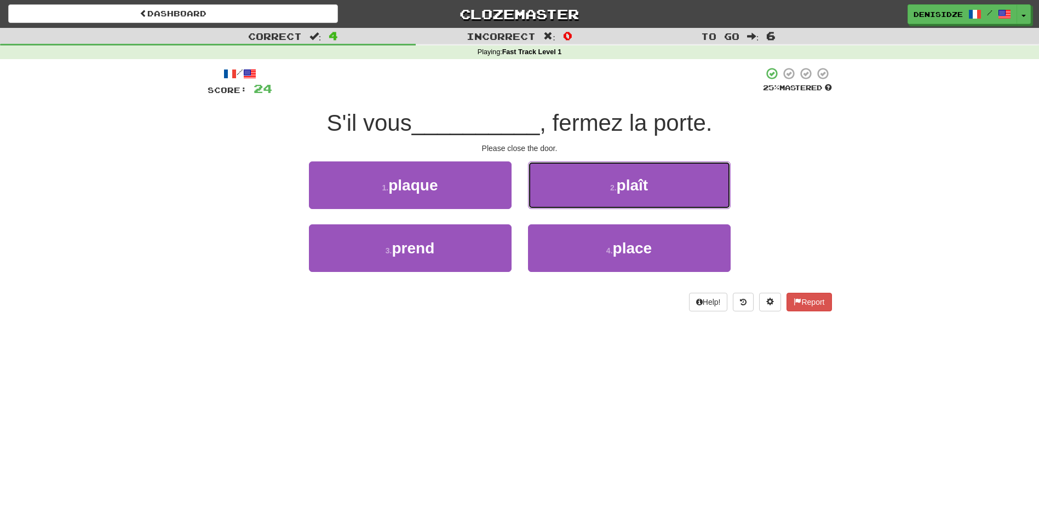
click at [706, 186] on button "2 . plaît" at bounding box center [629, 186] width 203 height 48
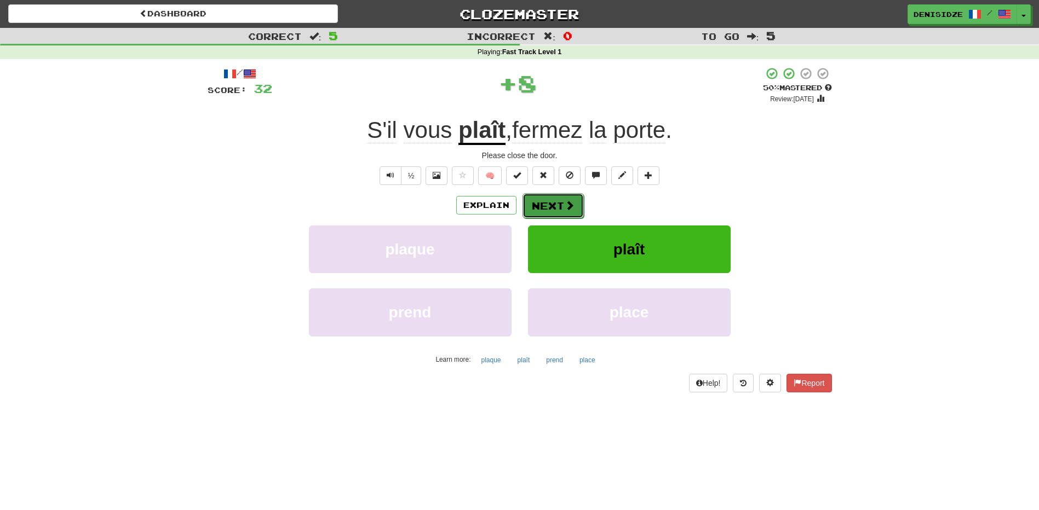
click at [561, 206] on button "Next" at bounding box center [552, 205] width 61 height 25
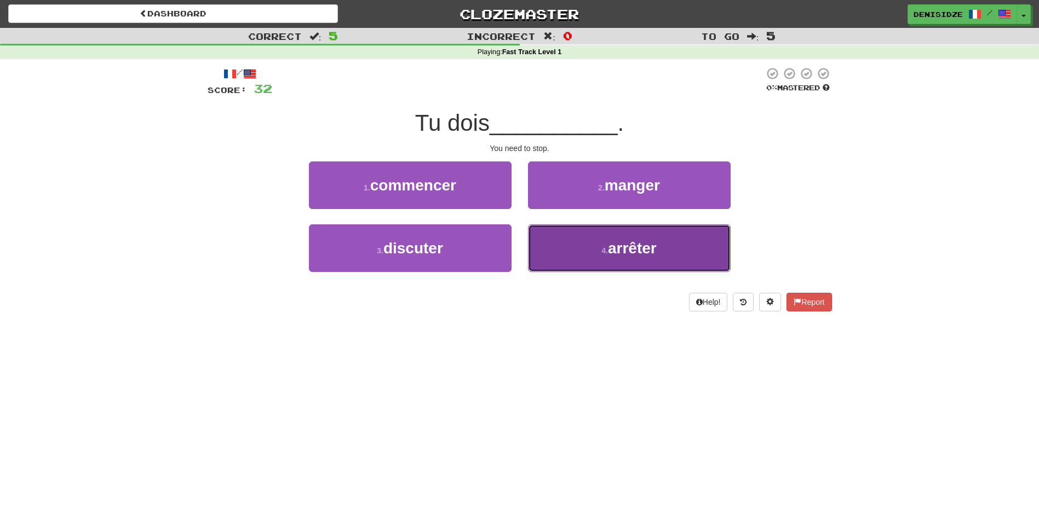
click at [611, 251] on span "arrêter" at bounding box center [632, 248] width 49 height 17
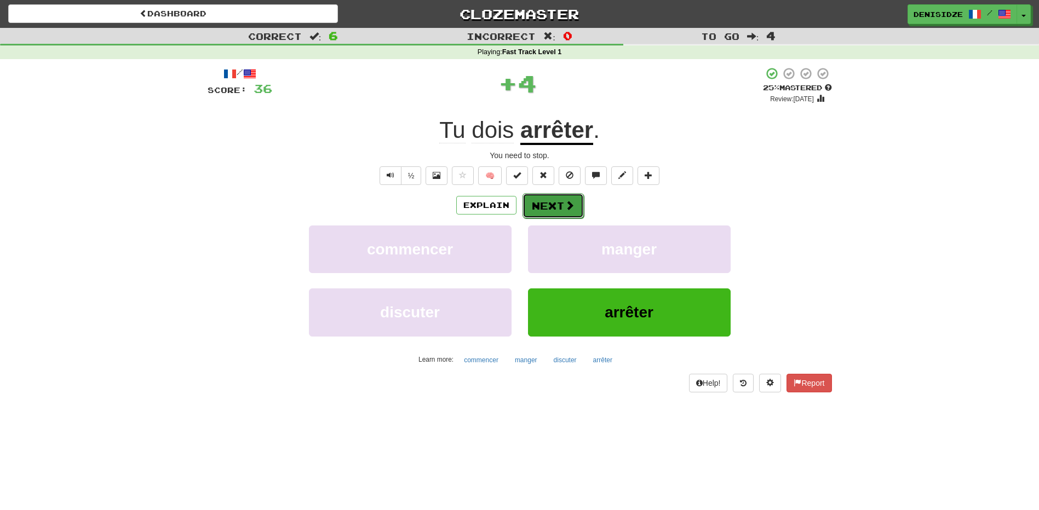
click at [571, 210] on span at bounding box center [570, 205] width 10 height 10
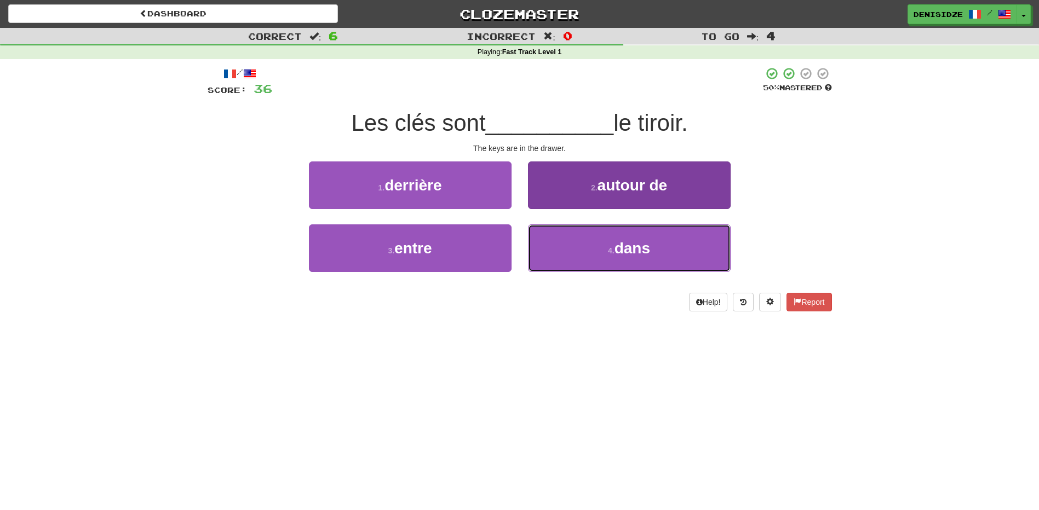
drag, startPoint x: 639, startPoint y: 259, endPoint x: 625, endPoint y: 251, distance: 16.0
click at [638, 259] on button "4 . dans" at bounding box center [629, 249] width 203 height 48
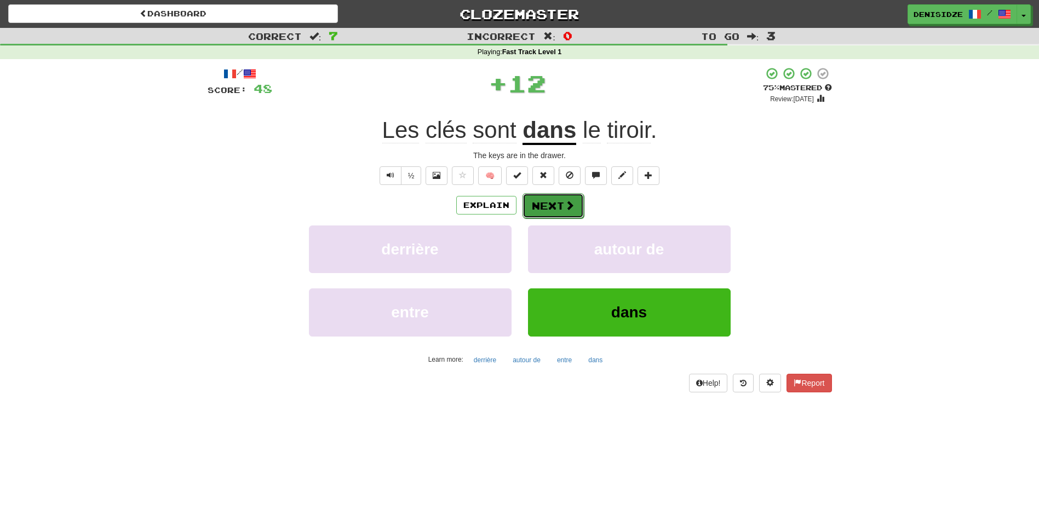
click at [556, 199] on button "Next" at bounding box center [552, 205] width 61 height 25
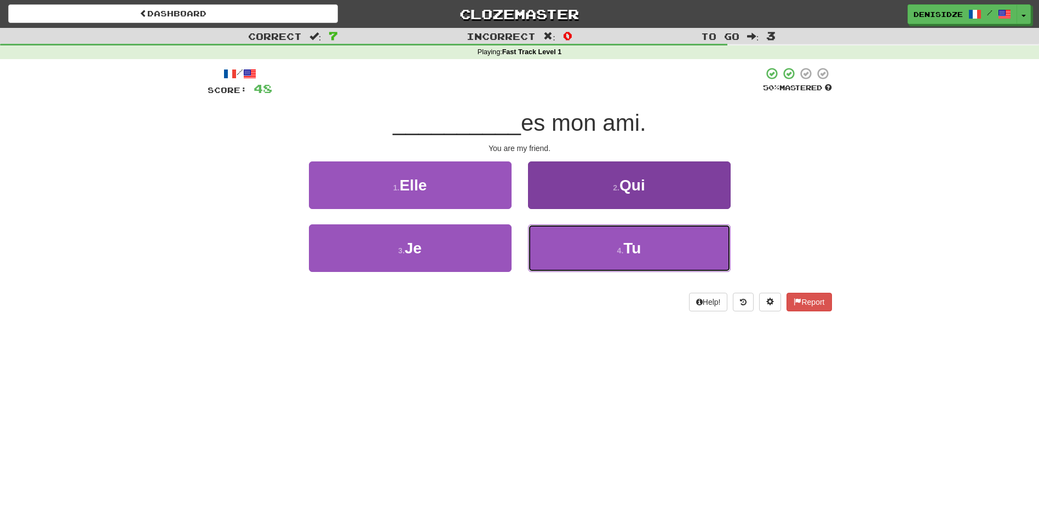
drag, startPoint x: 653, startPoint y: 257, endPoint x: 625, endPoint y: 231, distance: 38.3
click at [652, 257] on button "4 . Tu" at bounding box center [629, 249] width 203 height 48
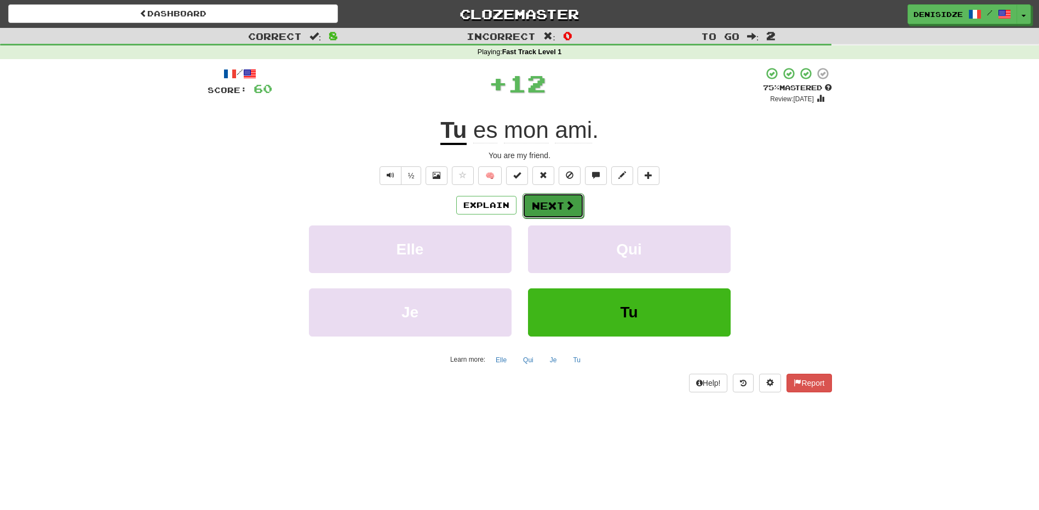
click at [567, 211] on button "Next" at bounding box center [552, 205] width 61 height 25
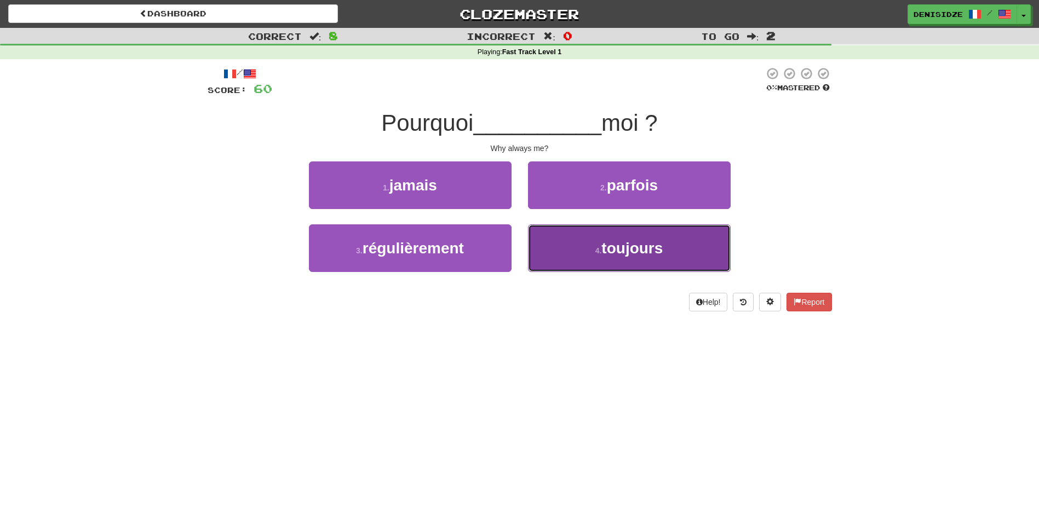
click at [563, 252] on button "4 . toujours" at bounding box center [629, 249] width 203 height 48
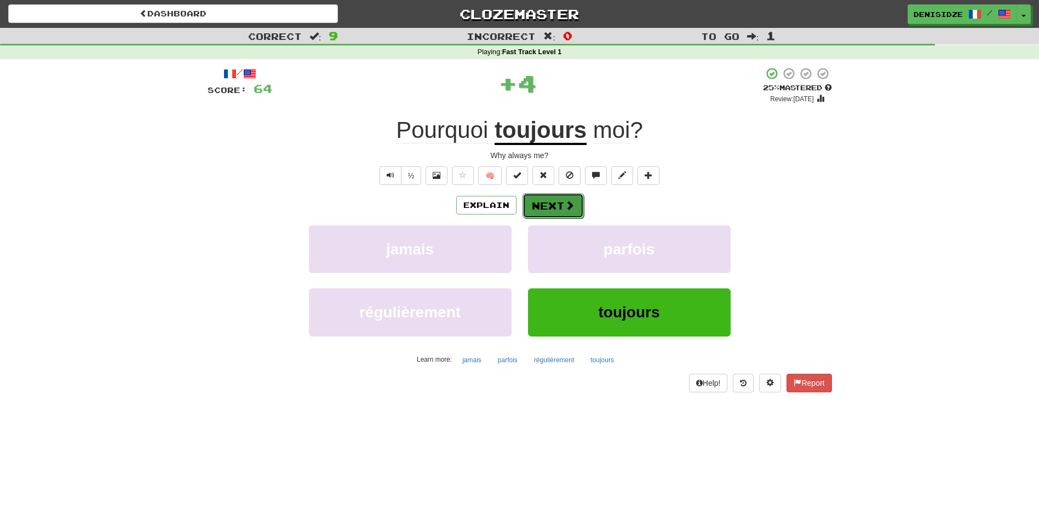
click at [560, 199] on button "Next" at bounding box center [552, 205] width 61 height 25
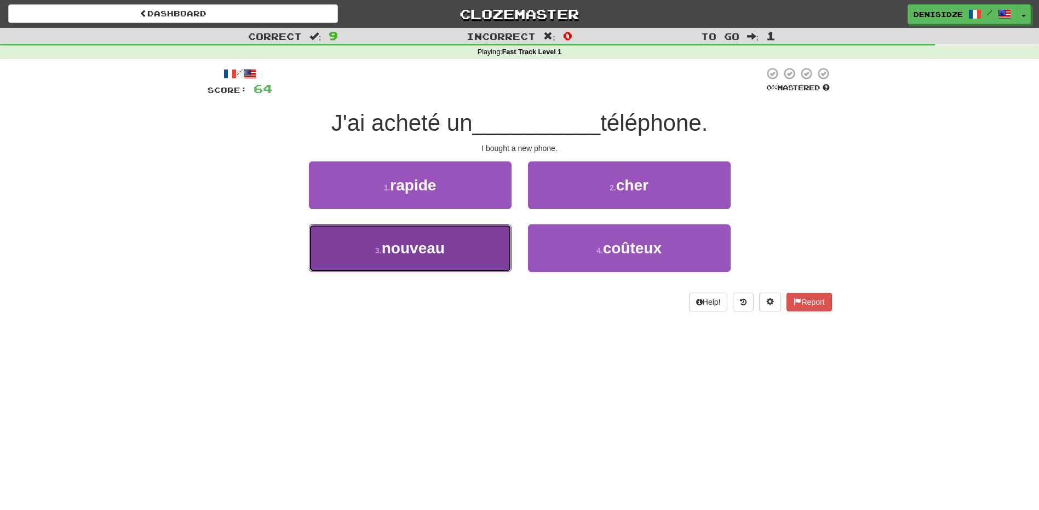
click at [449, 253] on button "3 . nouveau" at bounding box center [410, 249] width 203 height 48
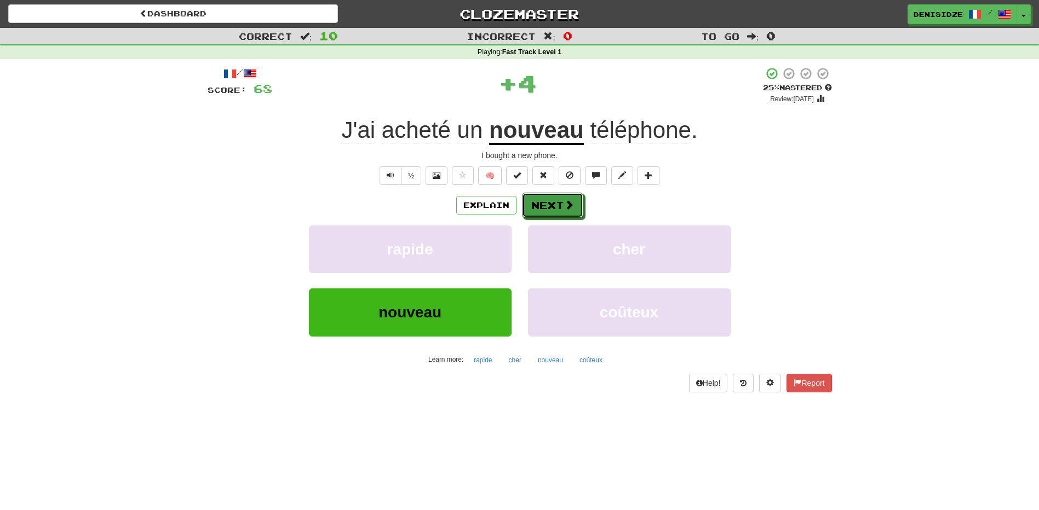
click at [573, 200] on span at bounding box center [569, 205] width 10 height 10
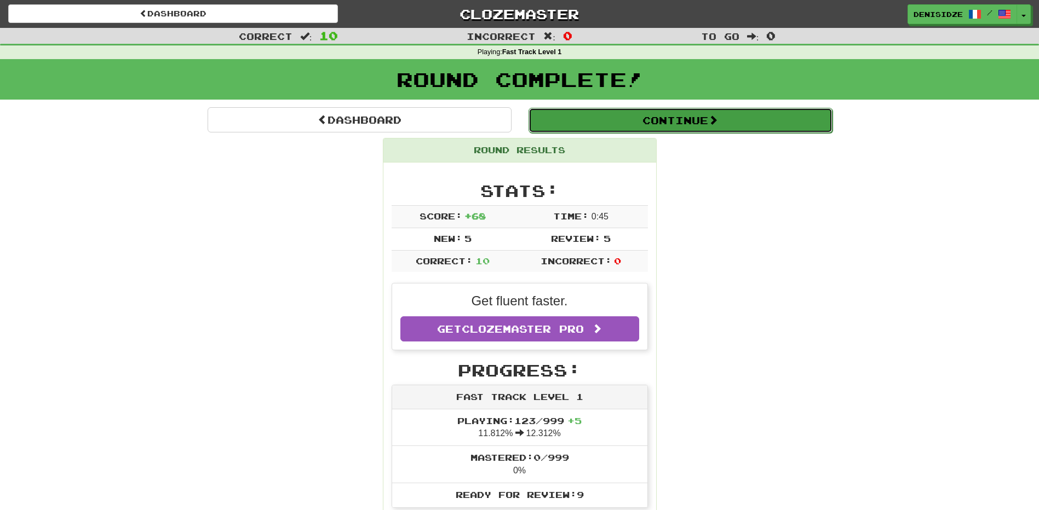
click at [793, 124] on button "Continue" at bounding box center [680, 120] width 304 height 25
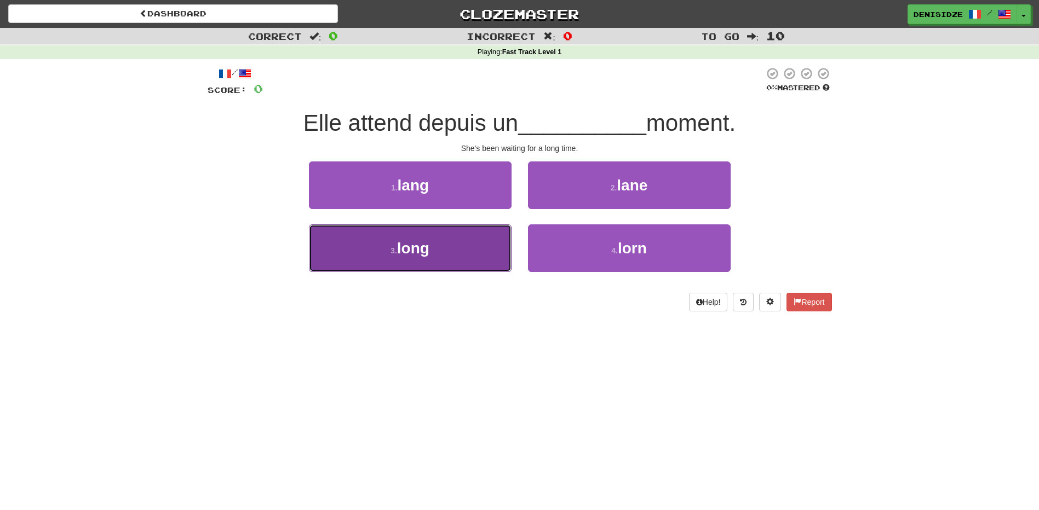
click at [416, 254] on span "long" at bounding box center [413, 248] width 32 height 17
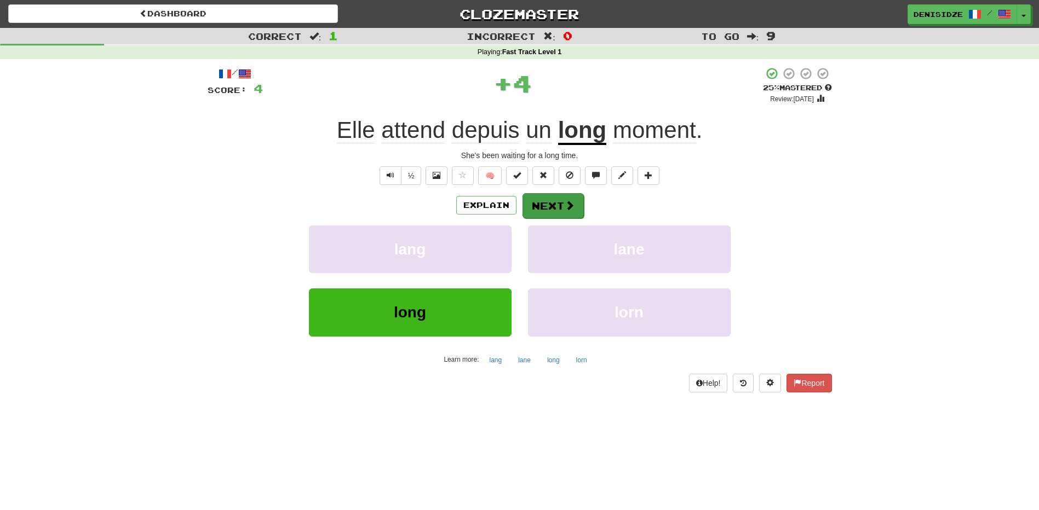
click at [580, 200] on div "Explain Next" at bounding box center [520, 205] width 624 height 25
click at [560, 206] on button "Next" at bounding box center [552, 205] width 61 height 25
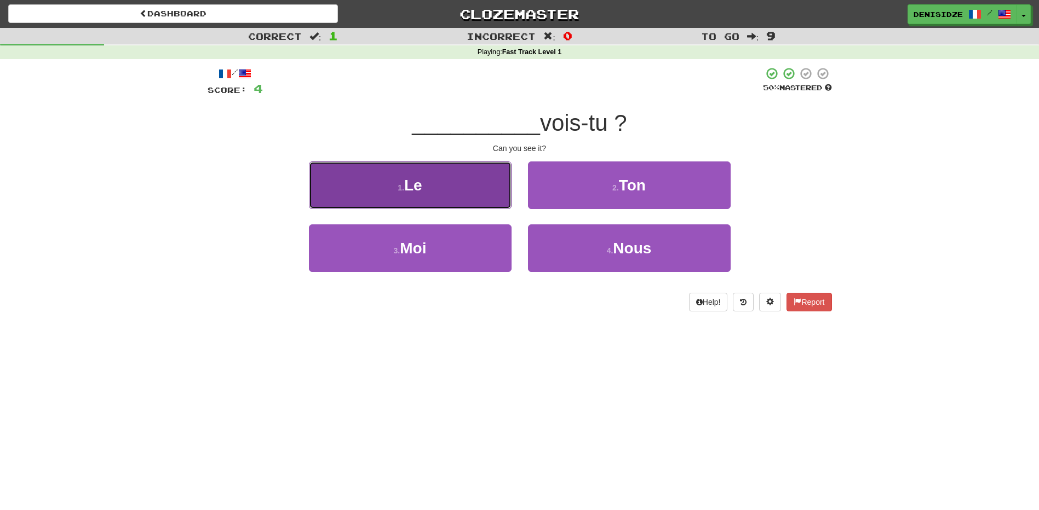
click at [495, 187] on button "1 . Le" at bounding box center [410, 186] width 203 height 48
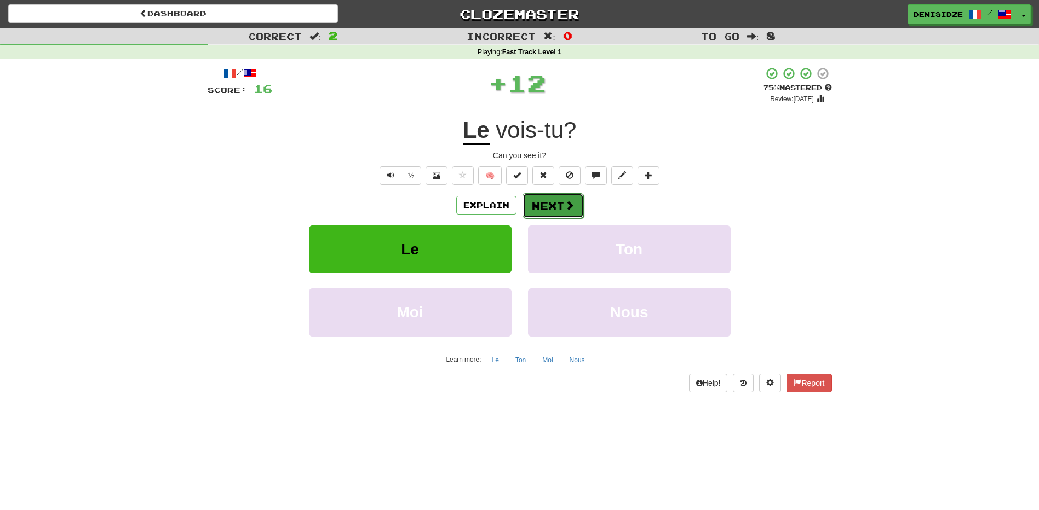
click at [565, 202] on span at bounding box center [570, 205] width 10 height 10
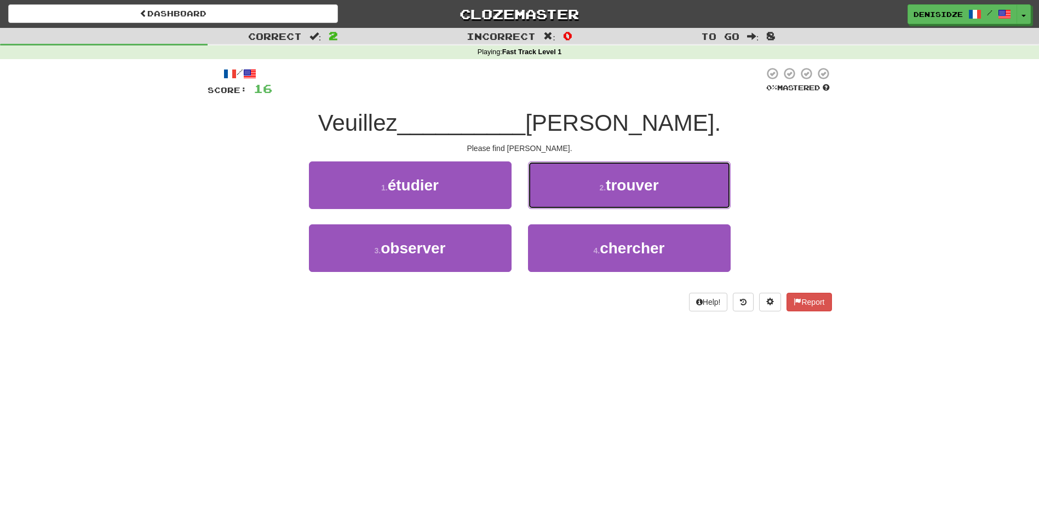
click at [698, 187] on button "2 . trouver" at bounding box center [629, 186] width 203 height 48
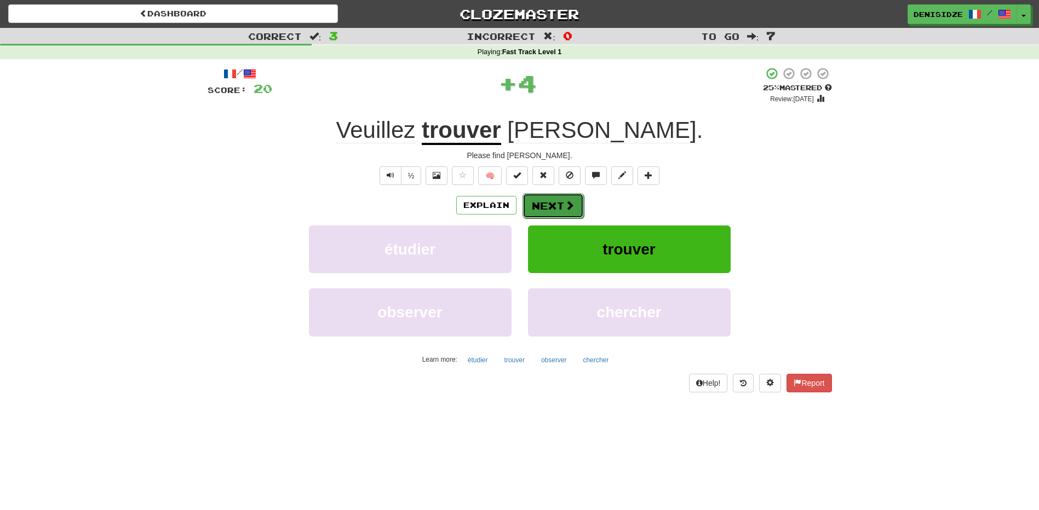
click at [572, 206] on span at bounding box center [570, 205] width 10 height 10
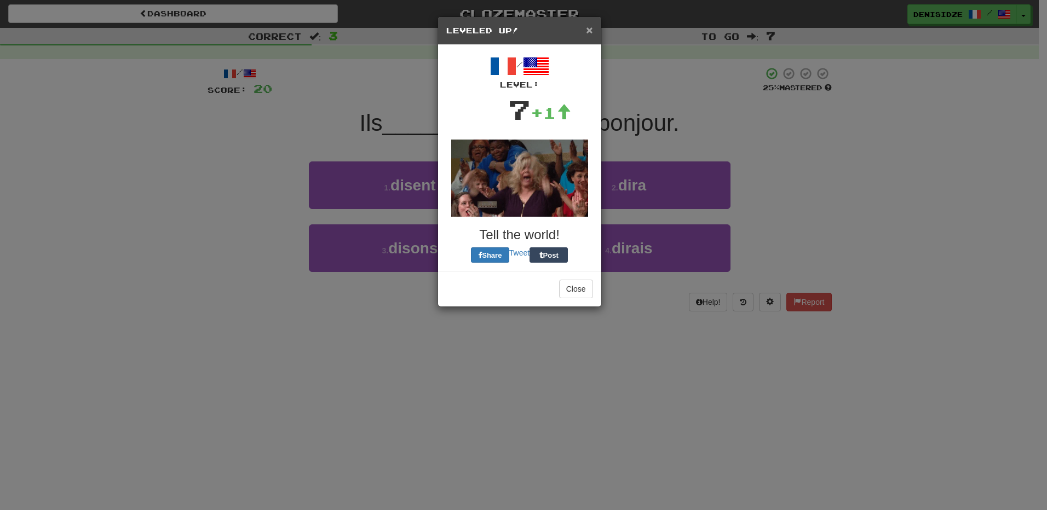
click at [590, 32] on span "×" at bounding box center [589, 30] width 7 height 13
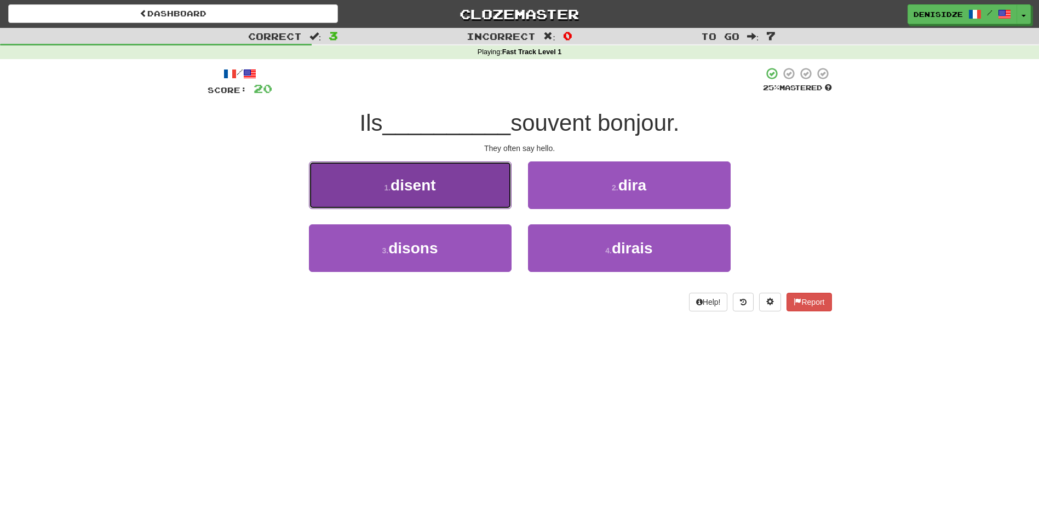
click at [509, 190] on button "1 . disent" at bounding box center [410, 186] width 203 height 48
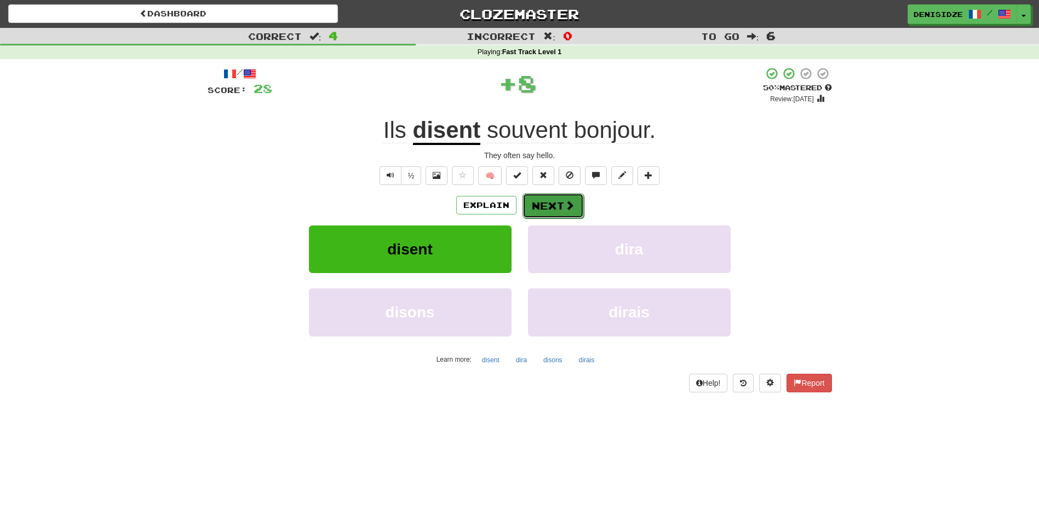
click at [547, 201] on button "Next" at bounding box center [552, 205] width 61 height 25
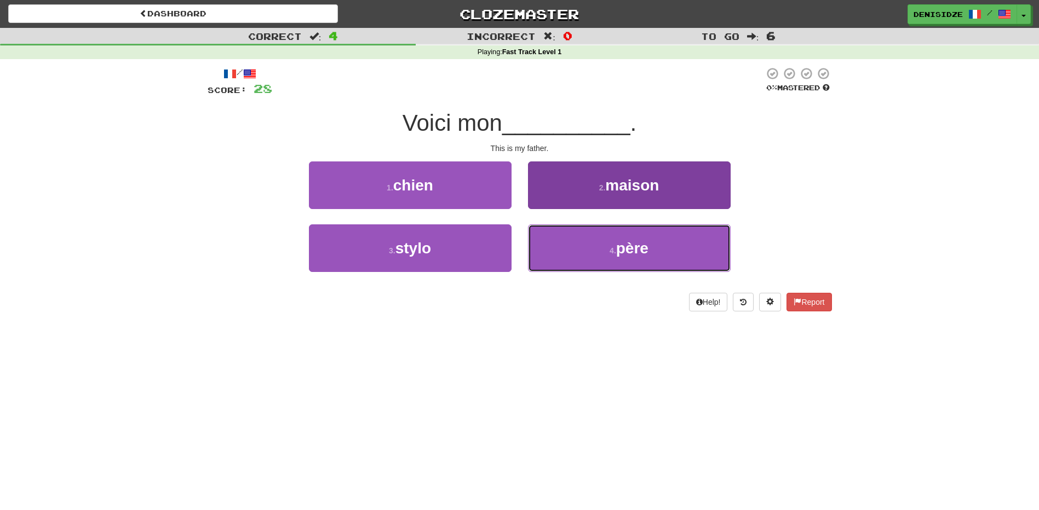
click at [664, 248] on button "4 . père" at bounding box center [629, 249] width 203 height 48
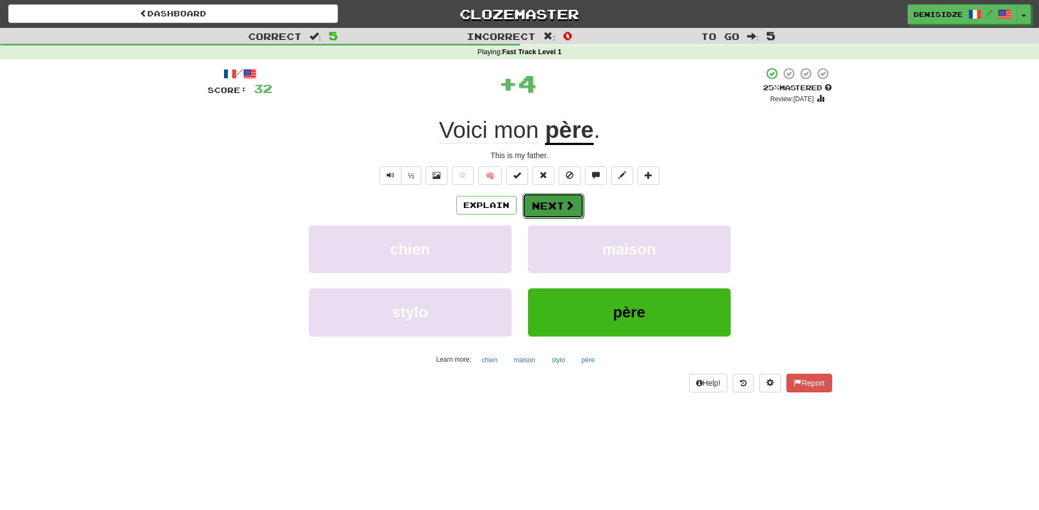
click at [532, 197] on button "Next" at bounding box center [552, 205] width 61 height 25
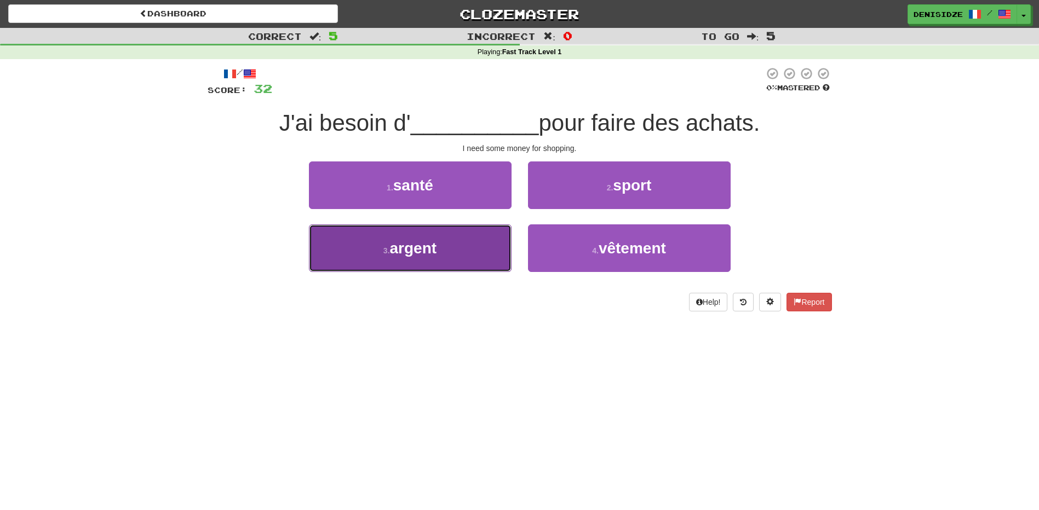
click at [459, 246] on button "3 . argent" at bounding box center [410, 249] width 203 height 48
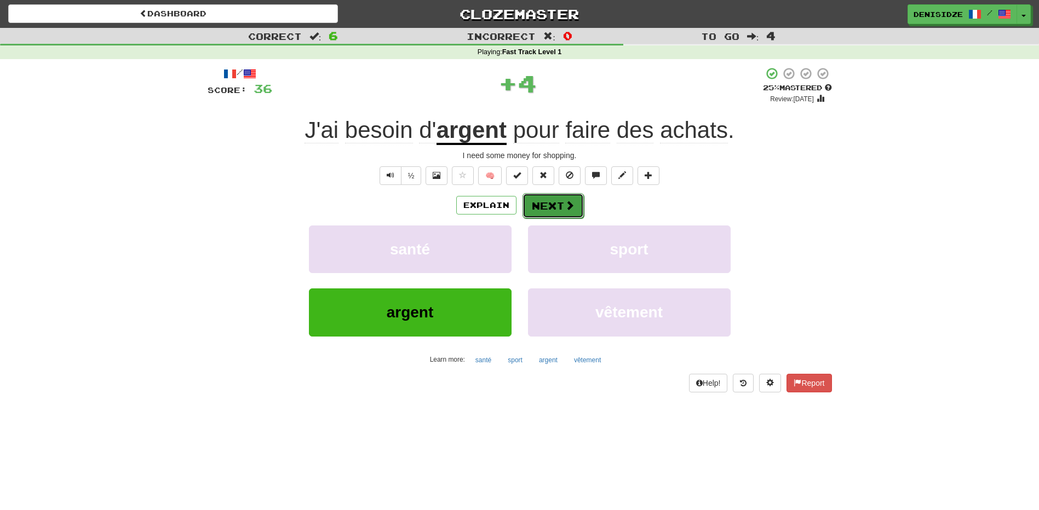
click at [540, 198] on button "Next" at bounding box center [552, 205] width 61 height 25
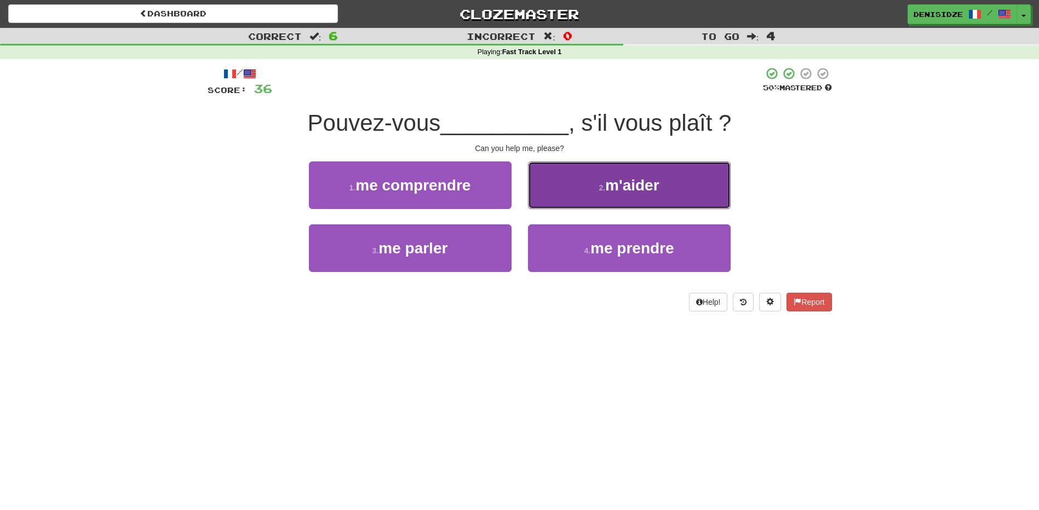
click at [626, 182] on span "m'aider" at bounding box center [632, 185] width 54 height 17
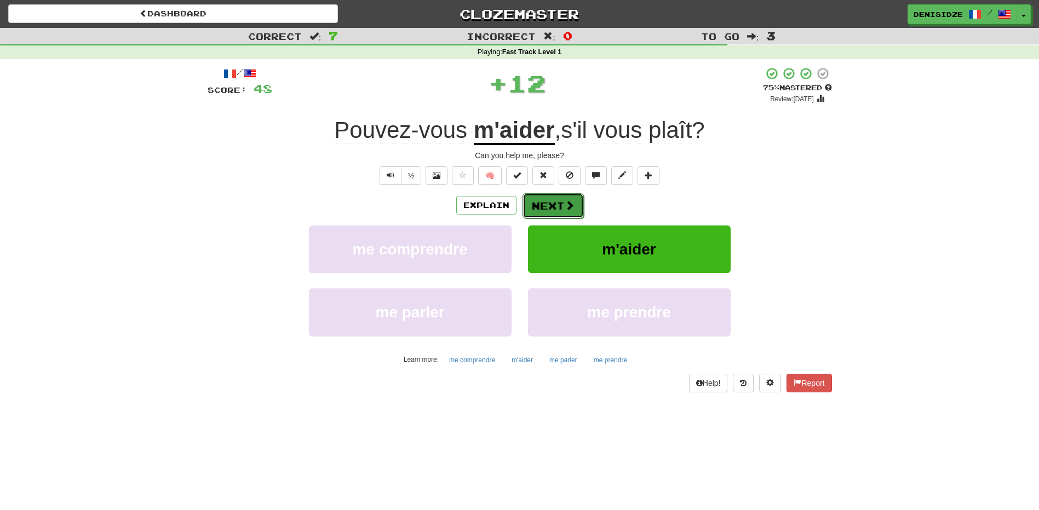
click at [552, 208] on button "Next" at bounding box center [552, 205] width 61 height 25
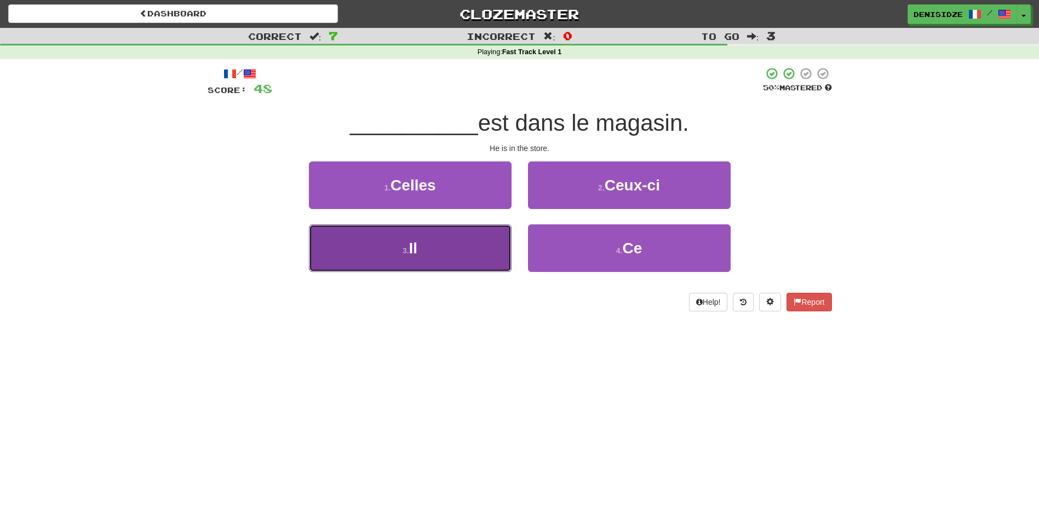
click at [467, 242] on button "3 . Il" at bounding box center [410, 249] width 203 height 48
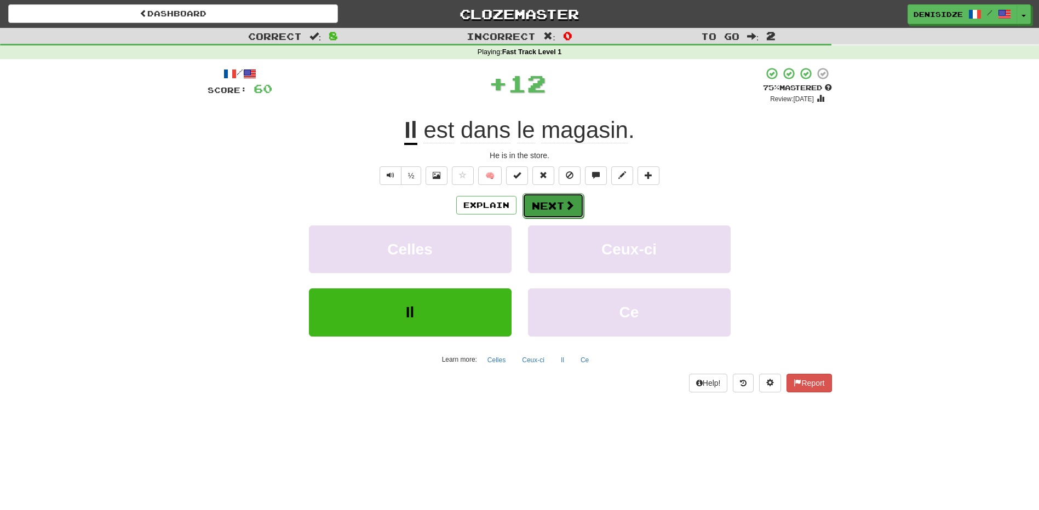
click at [577, 208] on button "Next" at bounding box center [552, 205] width 61 height 25
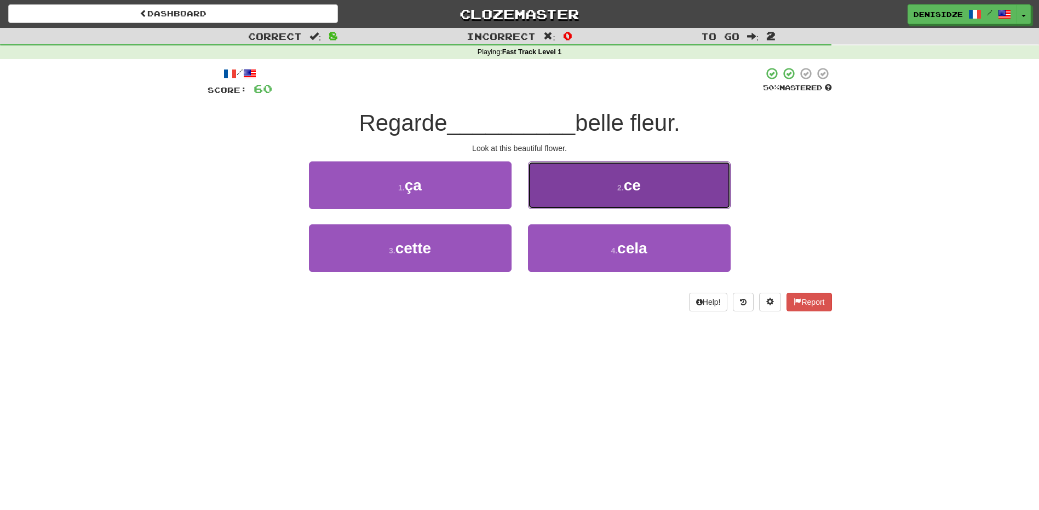
click at [577, 185] on button "2 . ce" at bounding box center [629, 186] width 203 height 48
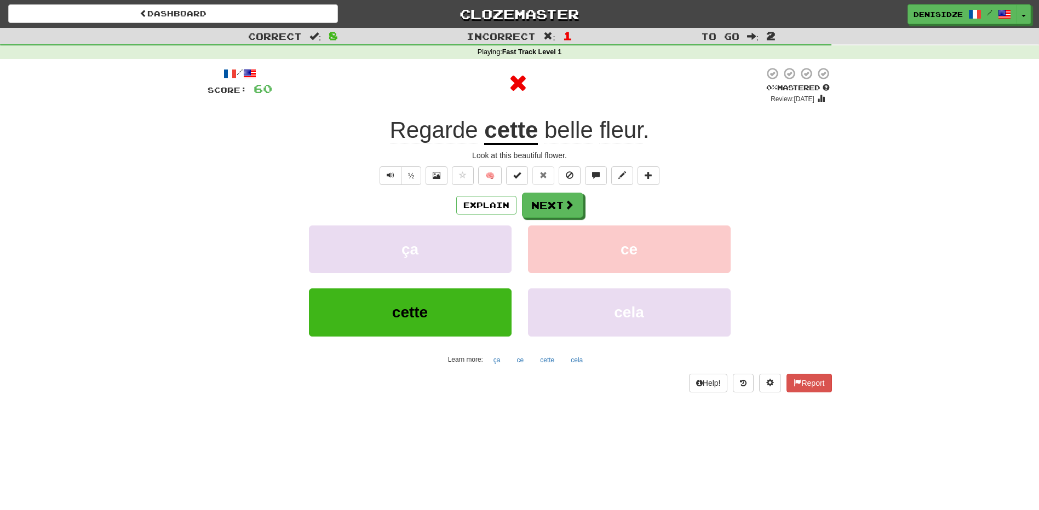
click at [577, 185] on button at bounding box center [570, 175] width 22 height 19
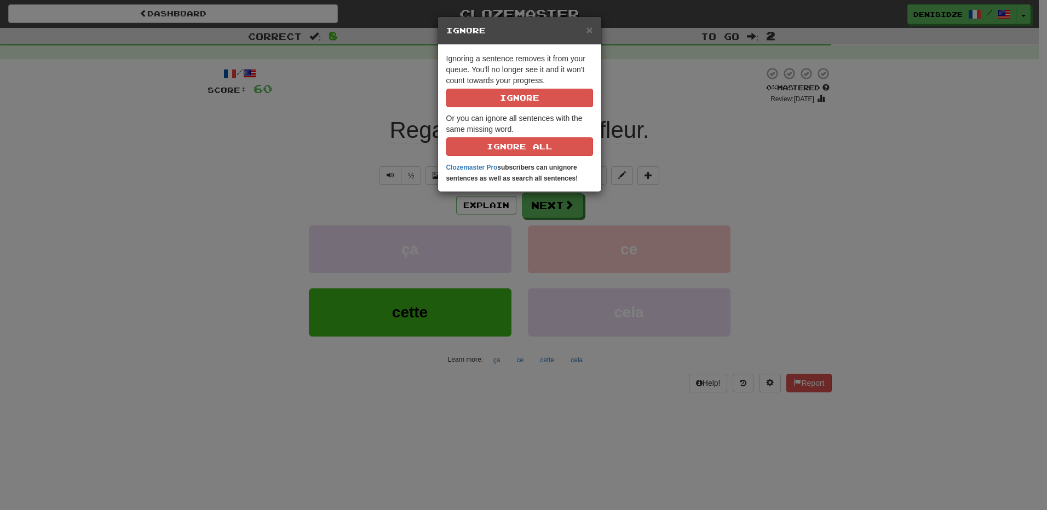
click at [715, 129] on div "× Ignore Ignoring a sentence removes it from your queue. You'll no longer see i…" at bounding box center [523, 255] width 1047 height 510
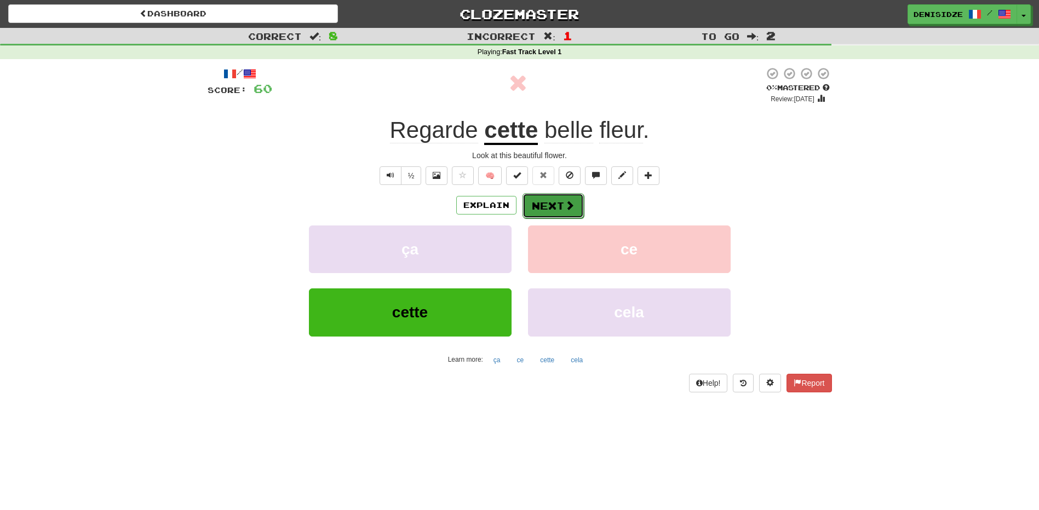
click at [549, 206] on button "Next" at bounding box center [552, 205] width 61 height 25
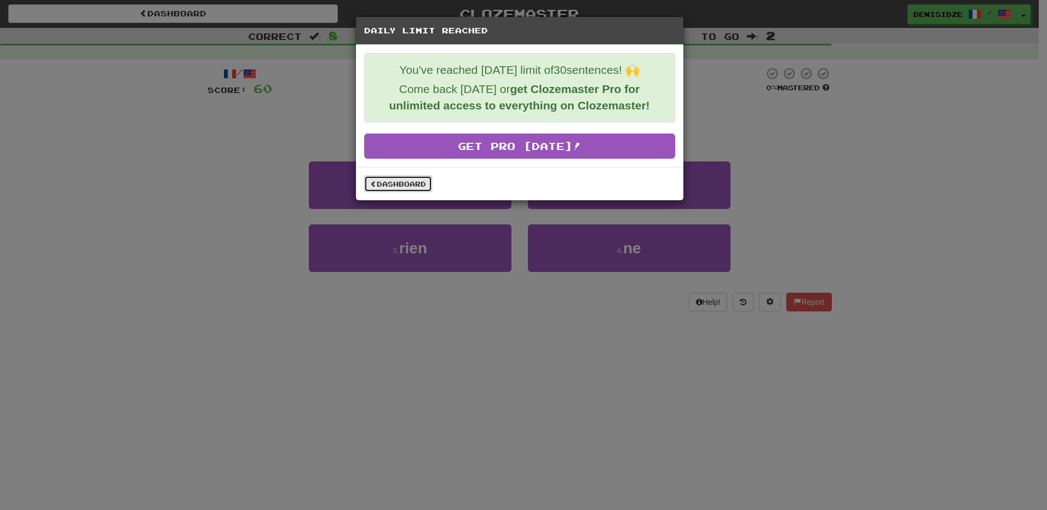
click at [405, 188] on link "Dashboard" at bounding box center [398, 184] width 68 height 16
